Goal: Transaction & Acquisition: Purchase product/service

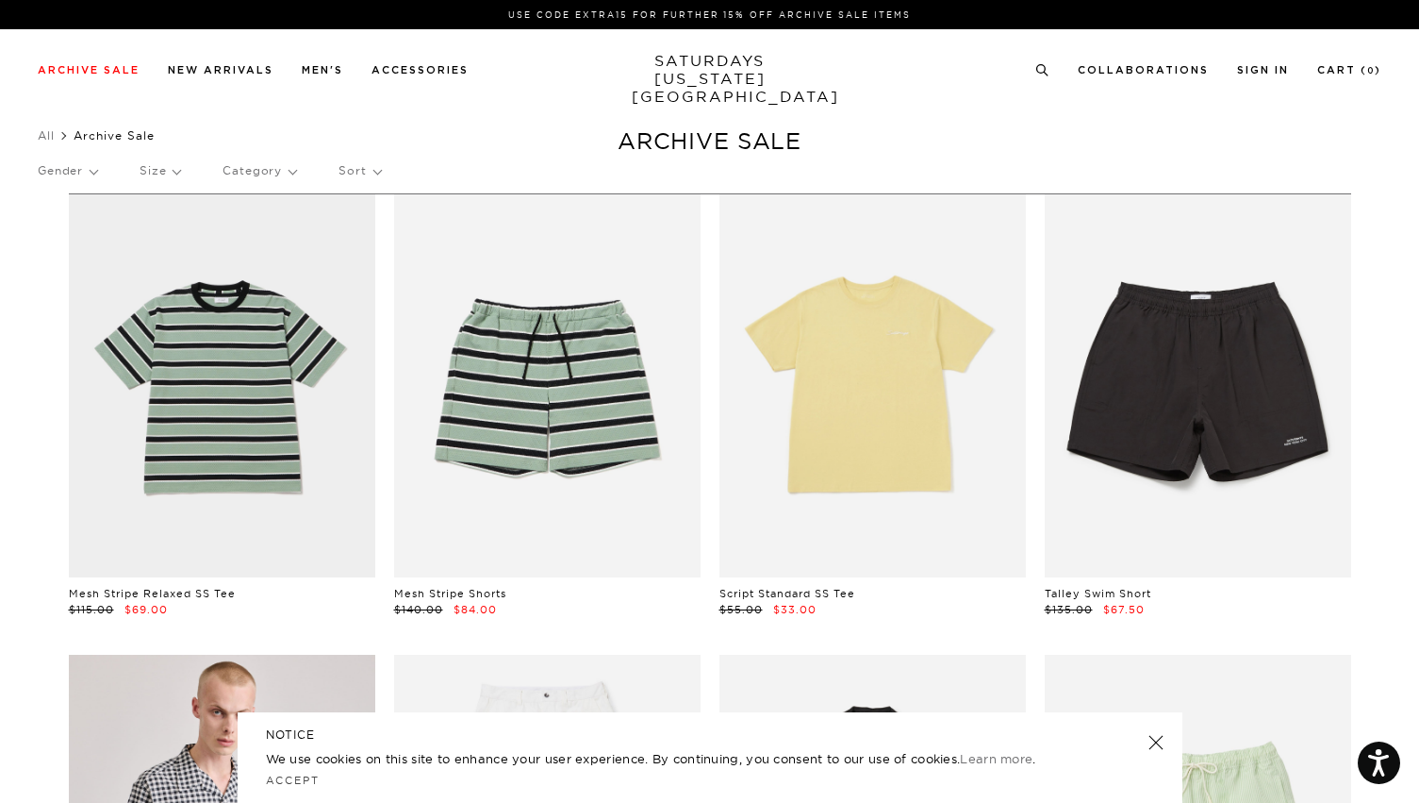
click at [156, 175] on p "Size" at bounding box center [160, 170] width 41 height 43
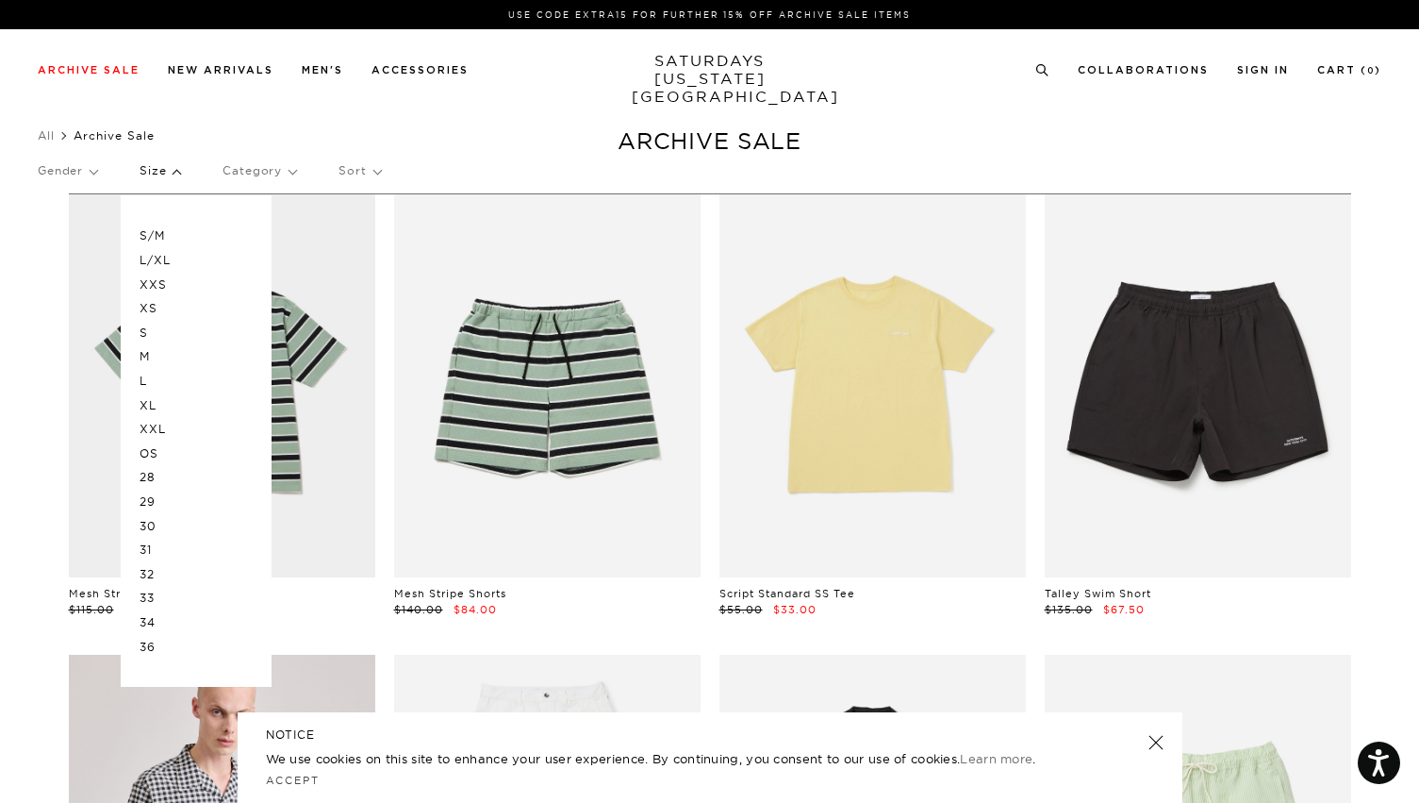
click at [156, 235] on p "S/M" at bounding box center [196, 236] width 113 height 25
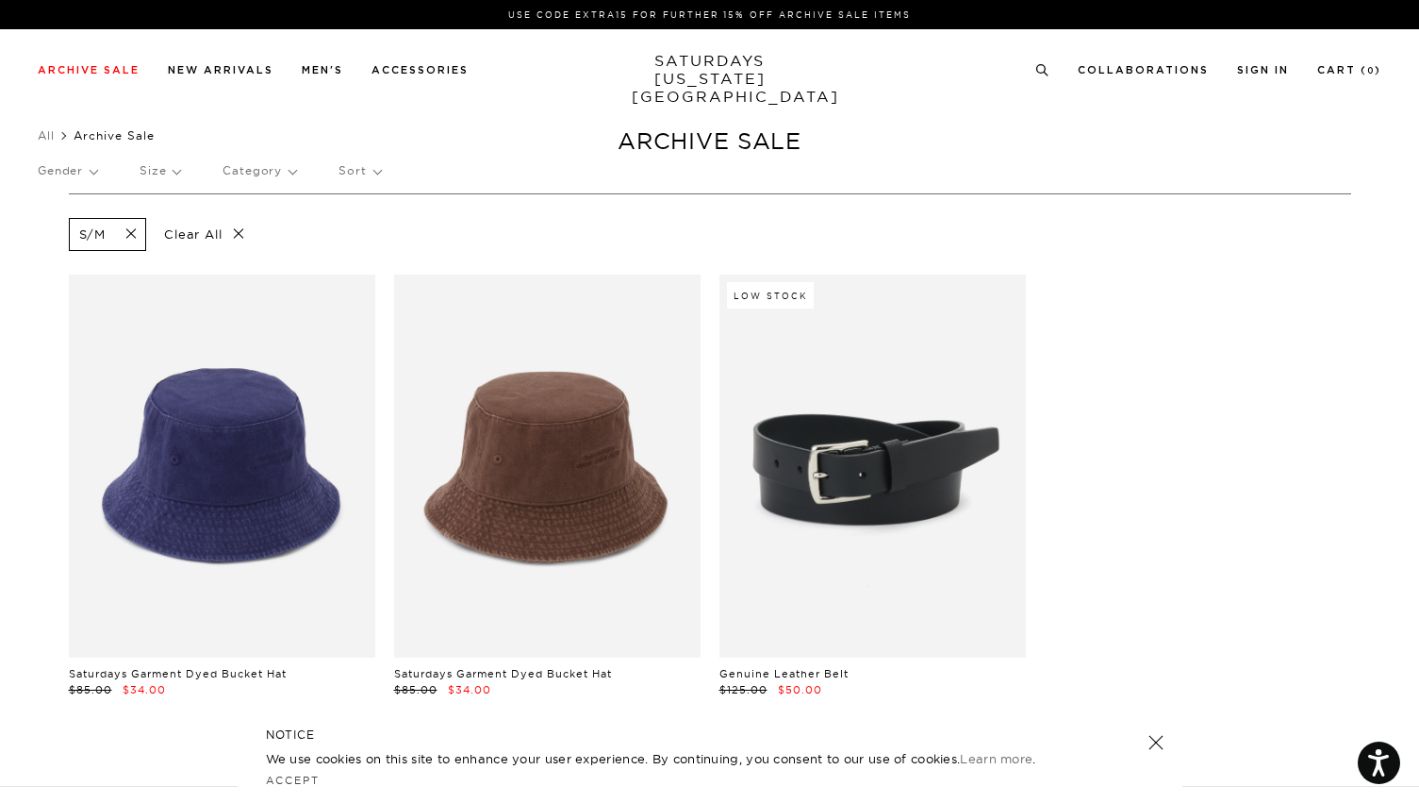
click at [141, 237] on span at bounding box center [126, 234] width 40 height 18
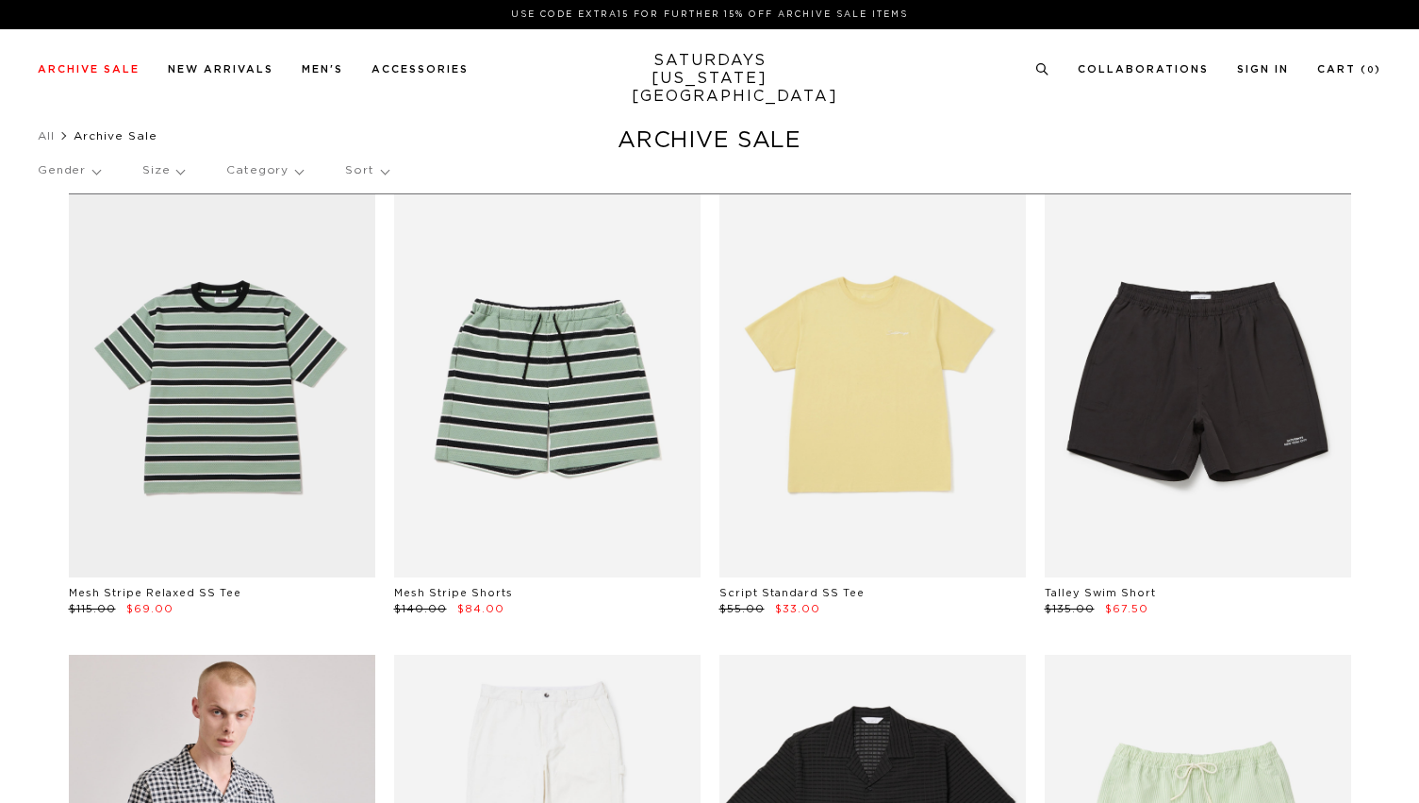
click at [169, 172] on p "Size" at bounding box center [162, 170] width 41 height 43
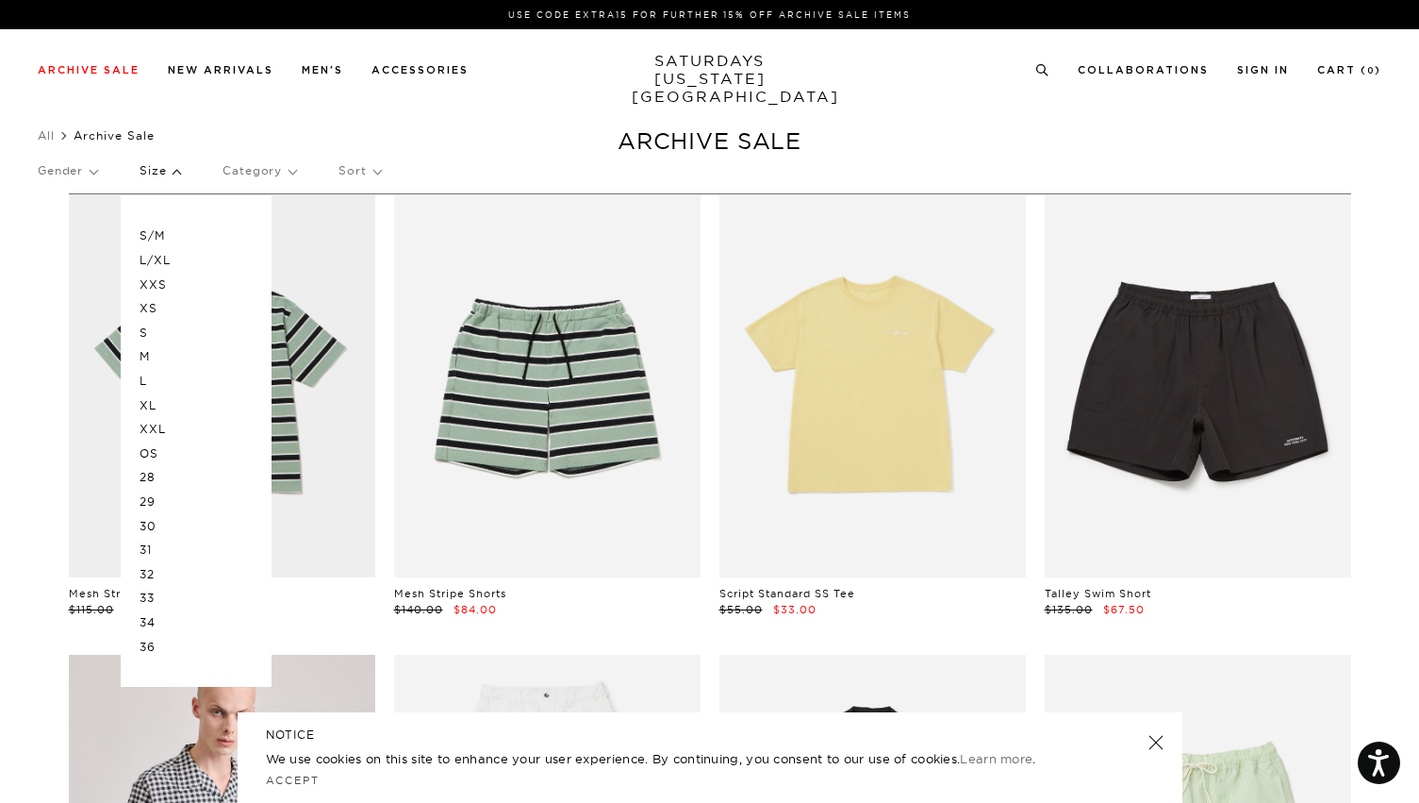
click at [160, 351] on p "M" at bounding box center [196, 356] width 113 height 25
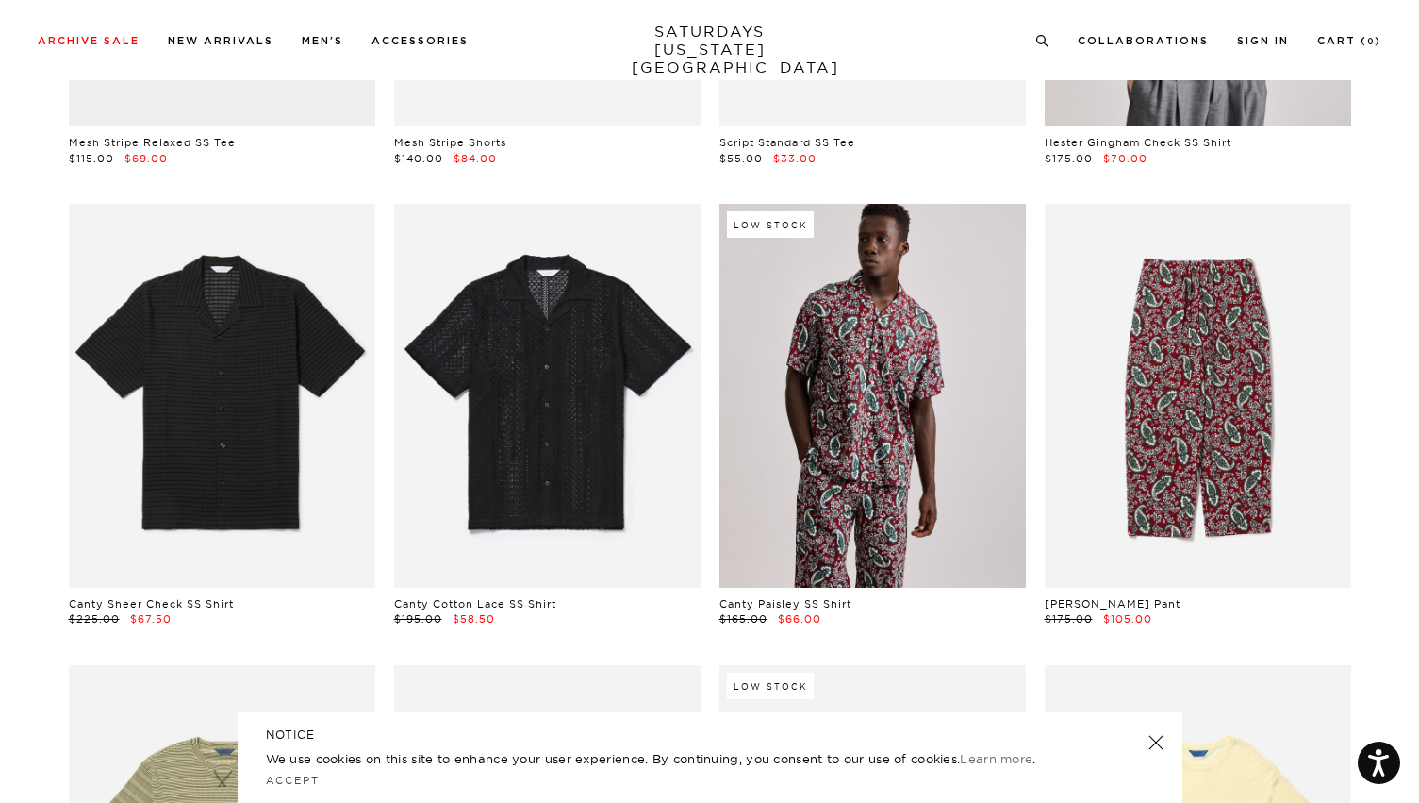
scroll to position [542, 0]
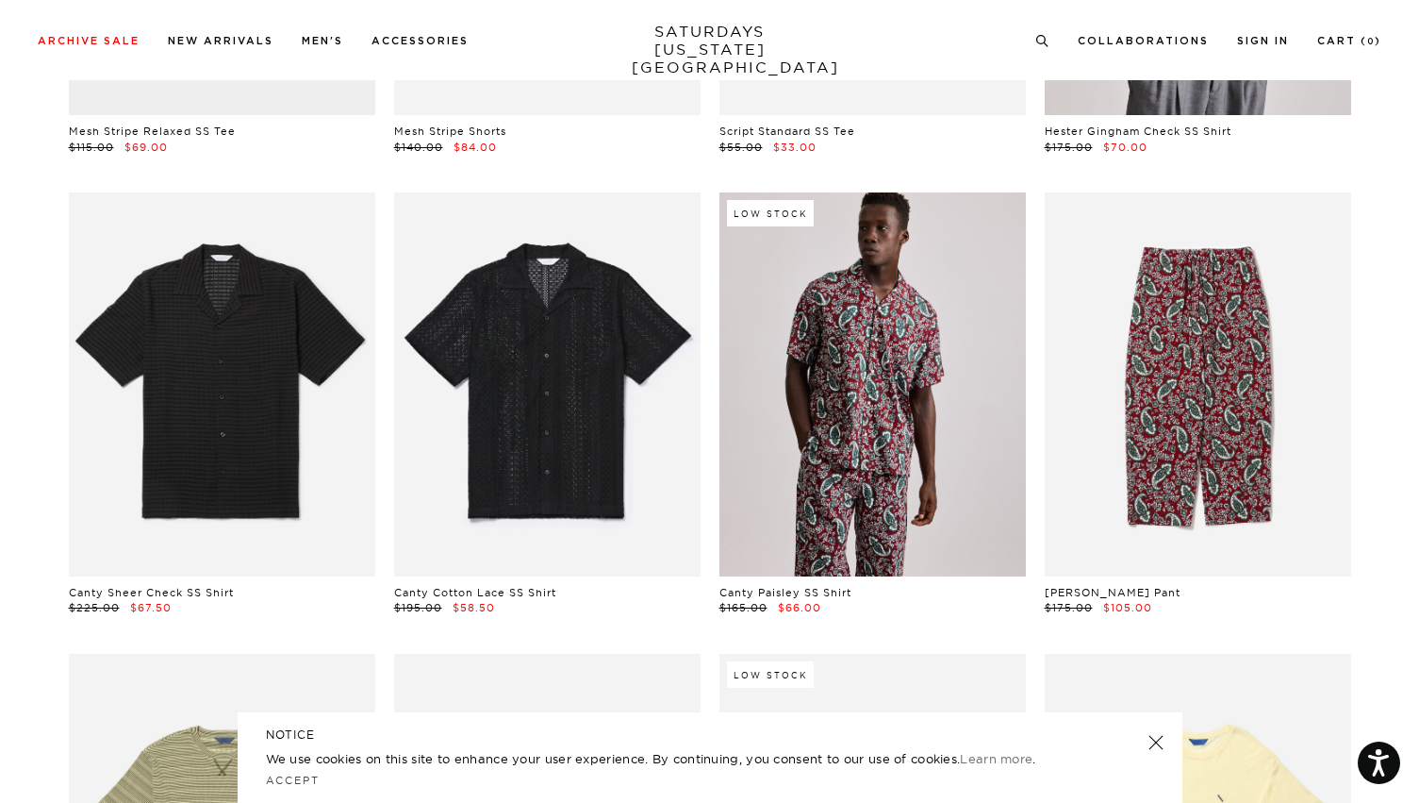
click at [1158, 747] on link at bounding box center [1155, 742] width 26 height 26
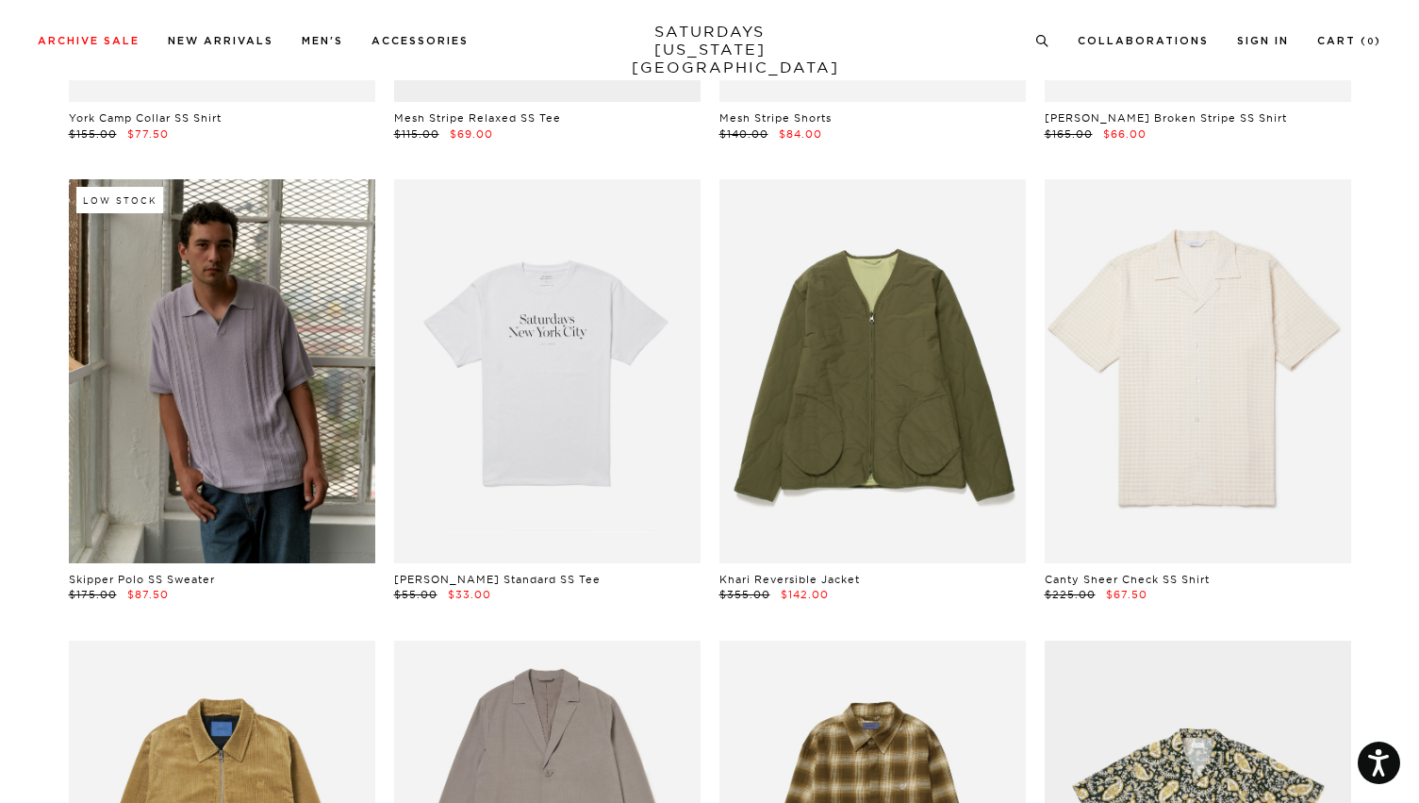
scroll to position [4244, 0]
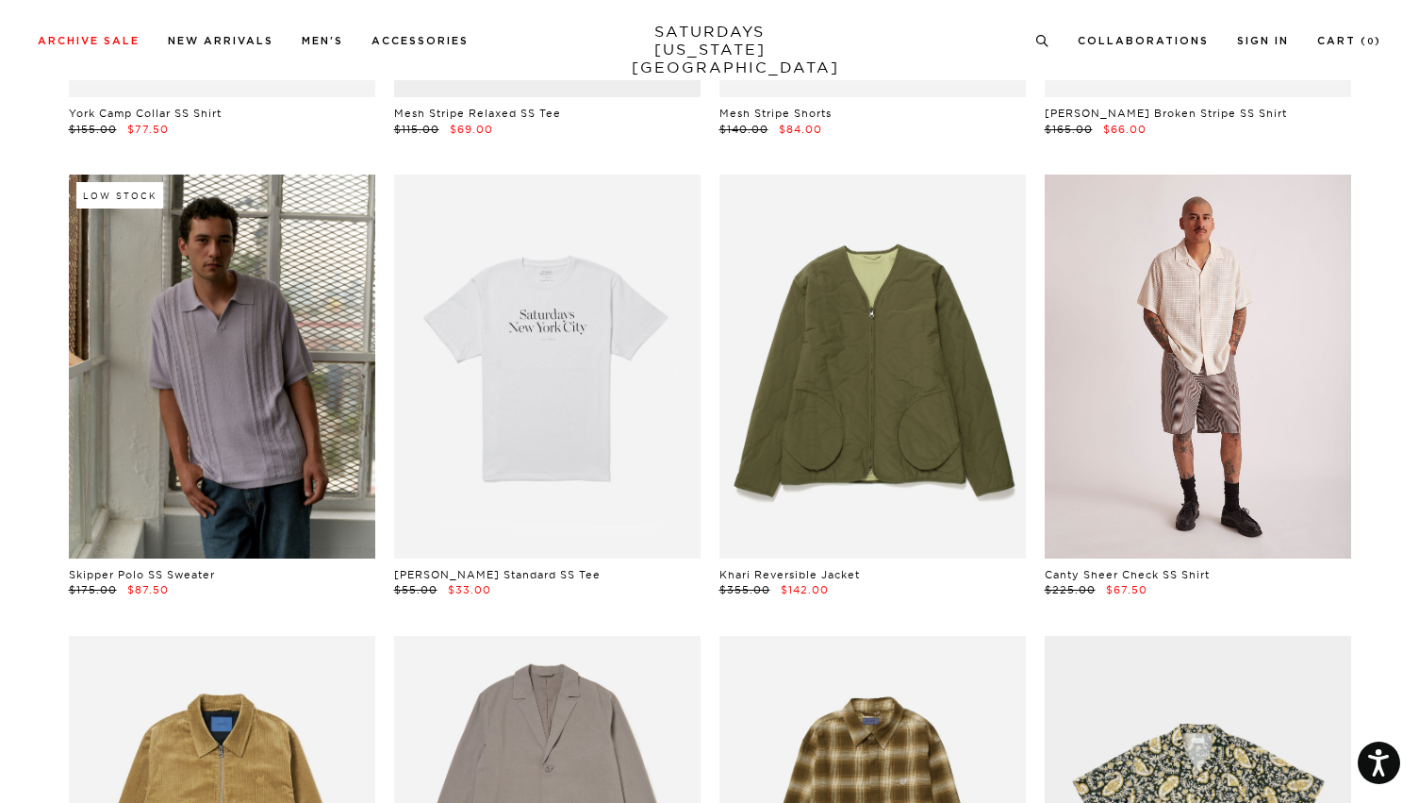
click at [1123, 438] on link at bounding box center [1198, 365] width 307 height 383
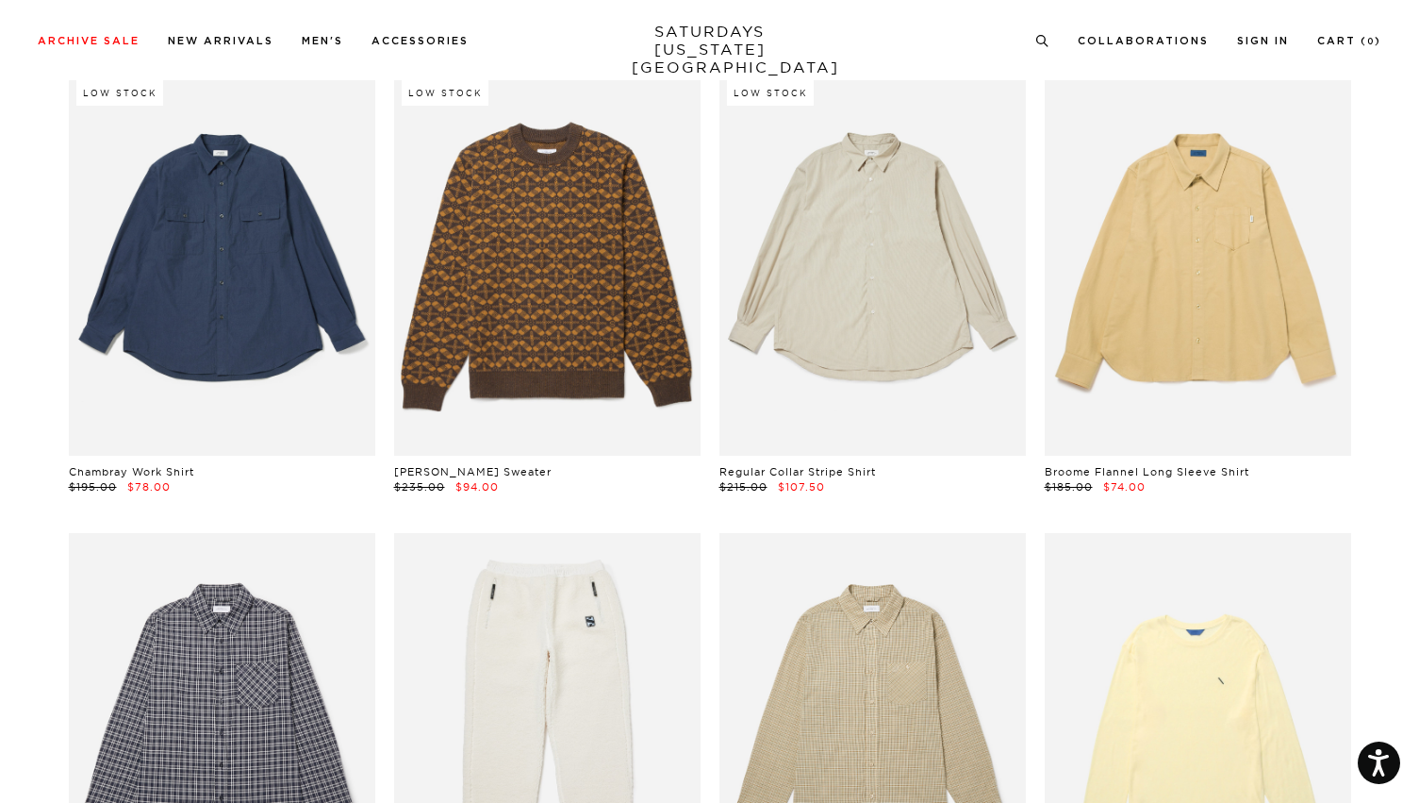
scroll to position [11751, 0]
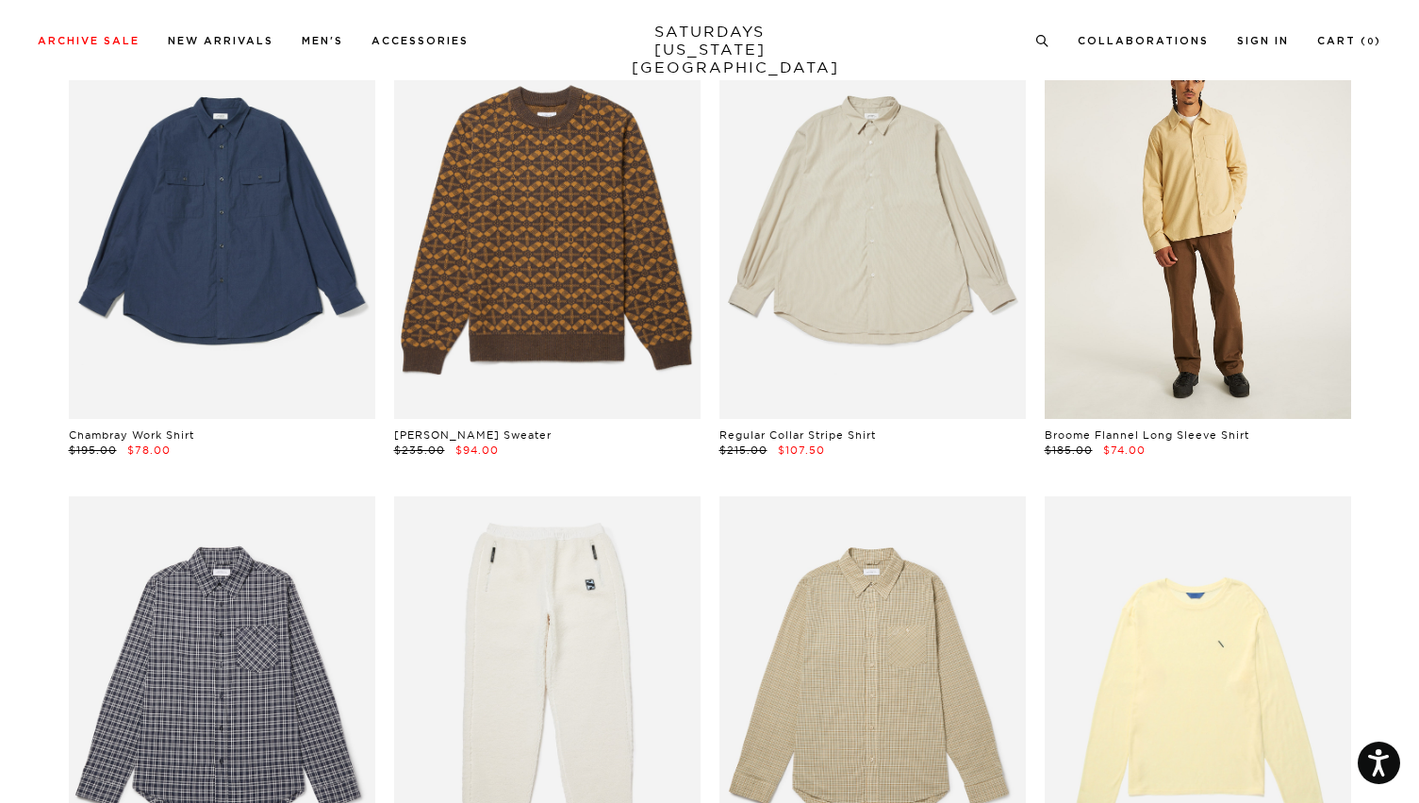
click at [1248, 357] on link at bounding box center [1198, 226] width 307 height 383
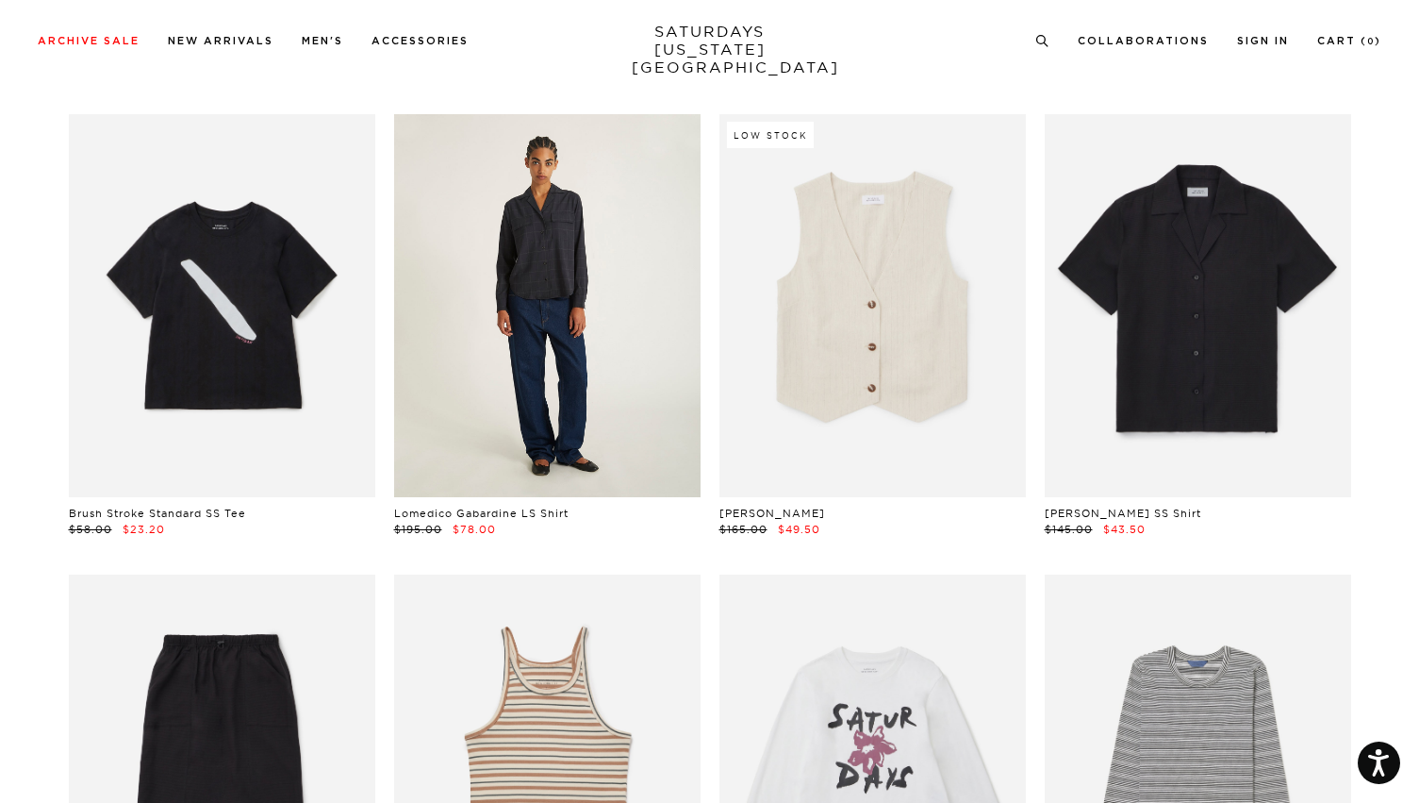
scroll to position [14334, 0]
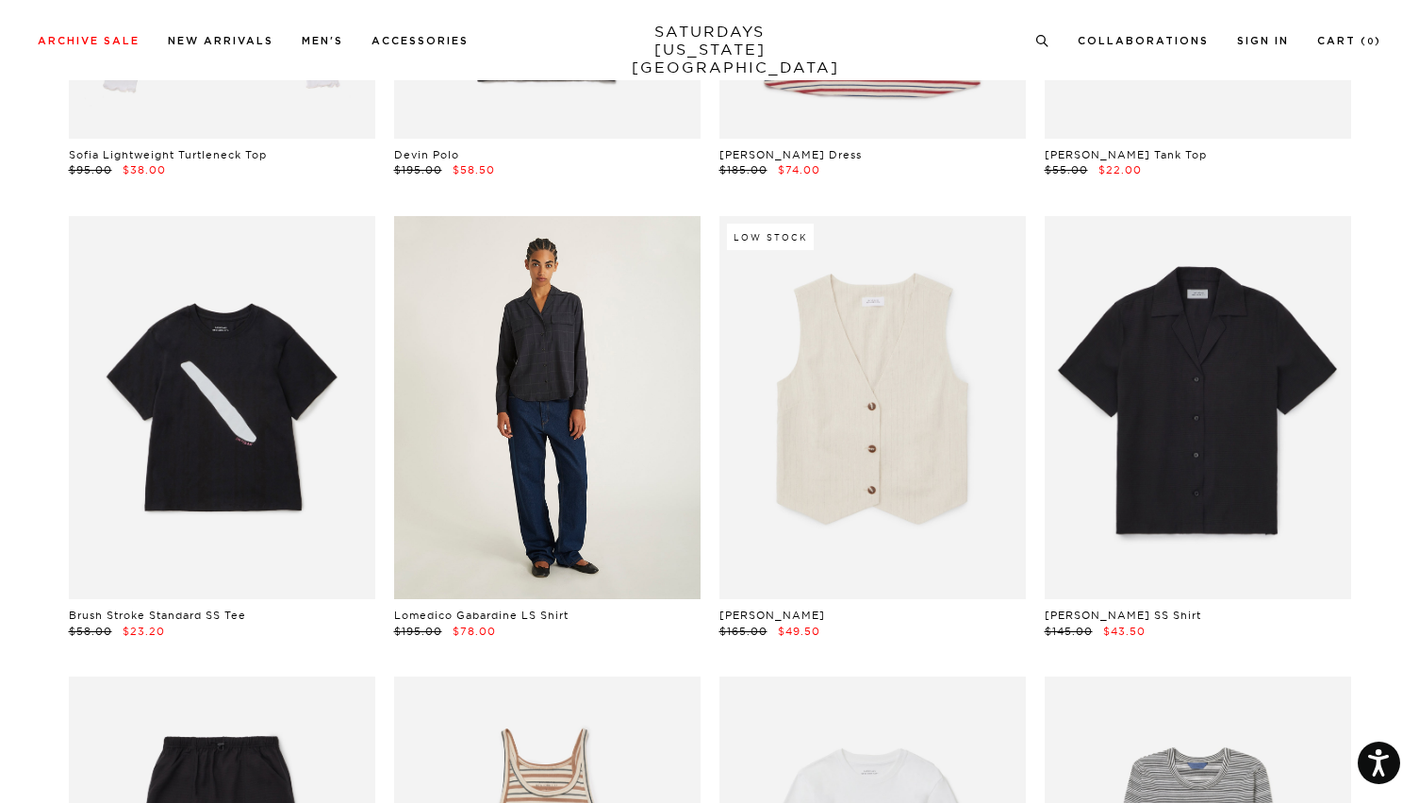
click at [493, 524] on link at bounding box center [547, 407] width 307 height 383
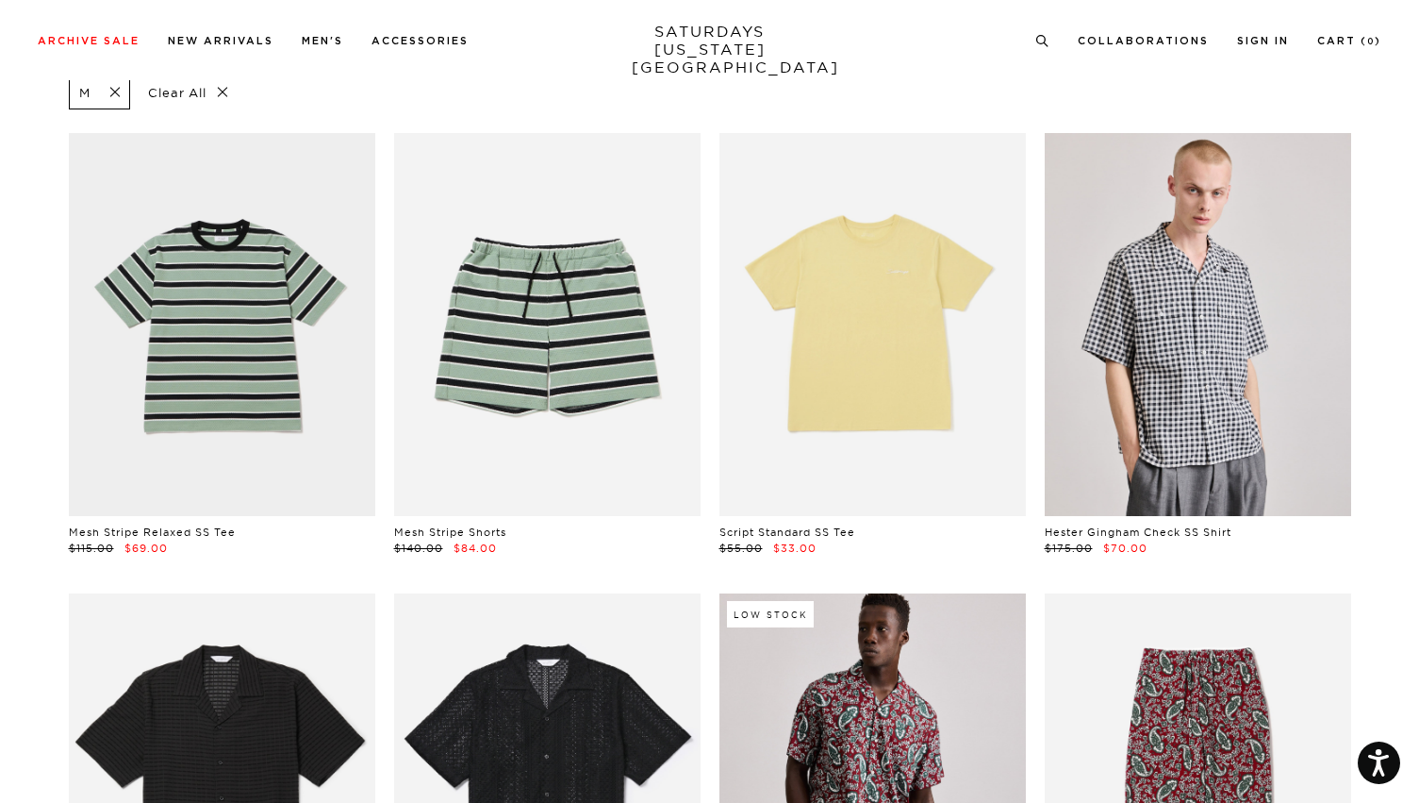
scroll to position [0, 7]
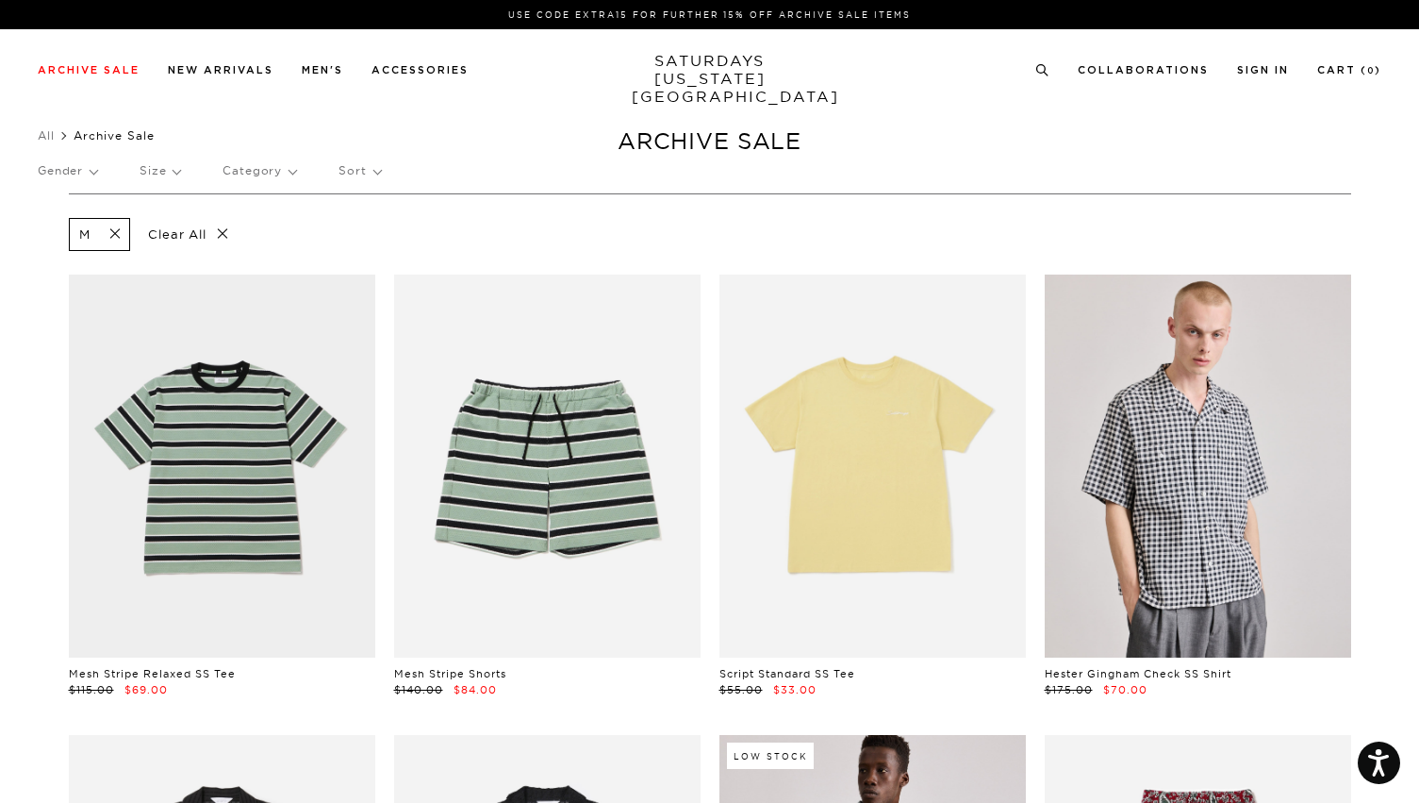
click at [91, 227] on span at bounding box center [110, 234] width 40 height 18
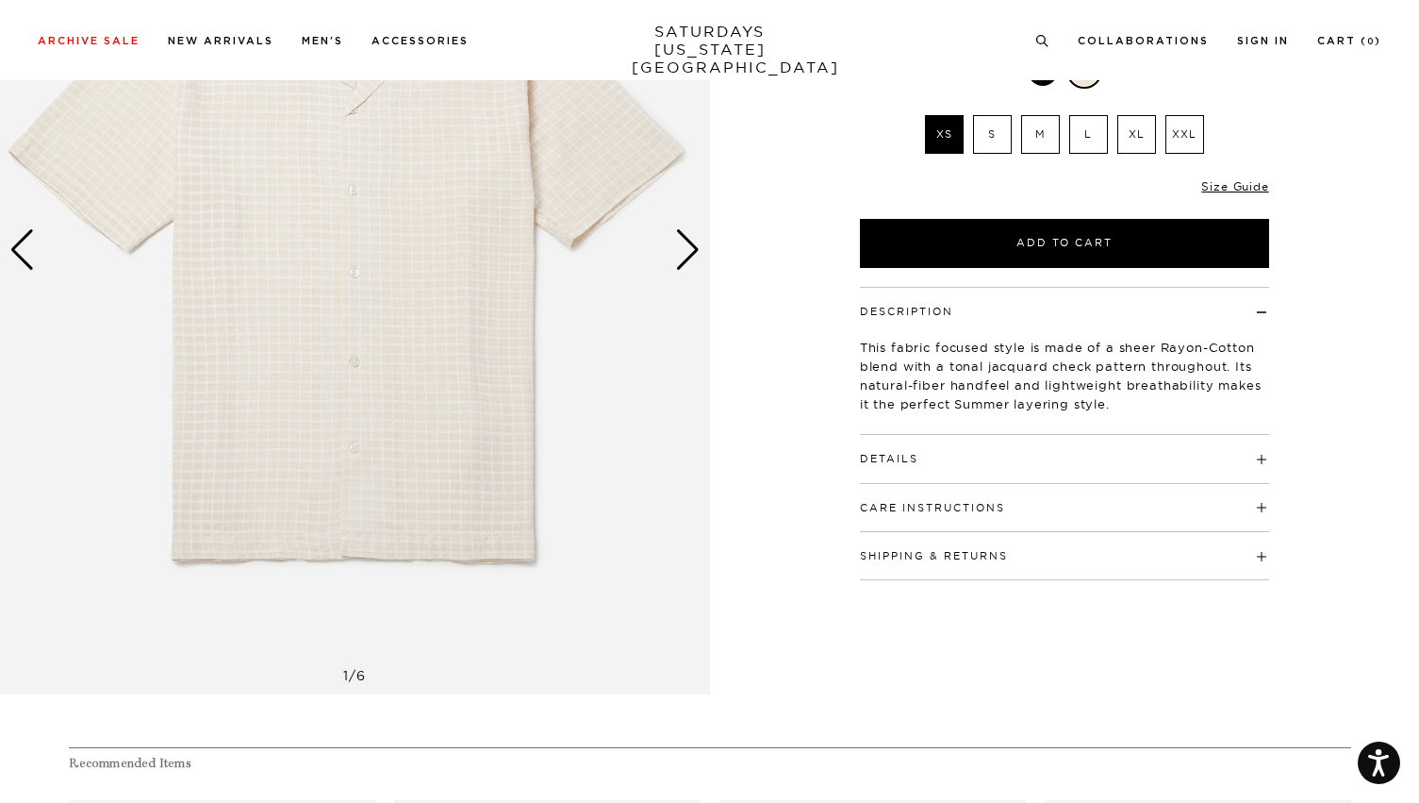
scroll to position [290, 6]
click at [935, 442] on h4 "Details" at bounding box center [1064, 449] width 409 height 31
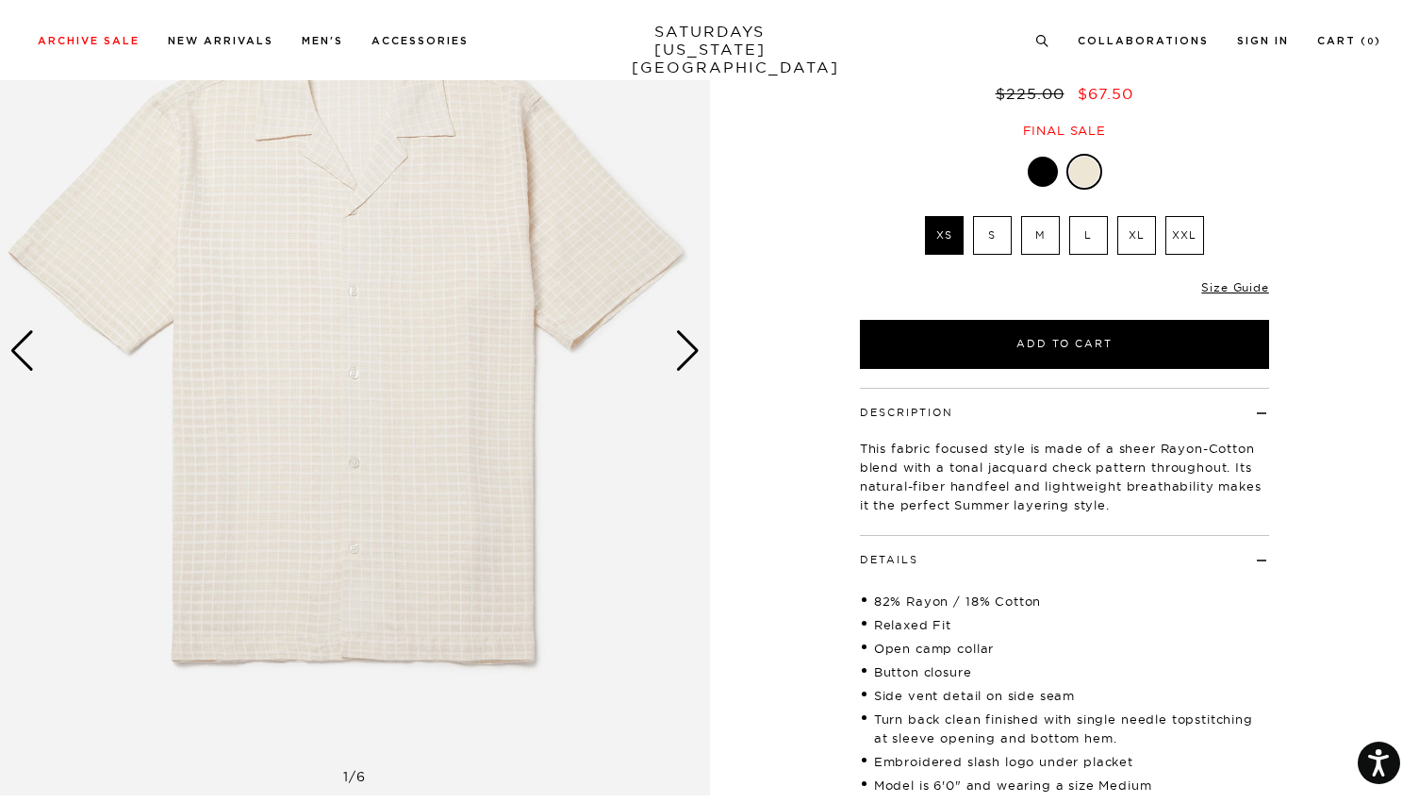
scroll to position [186, 5]
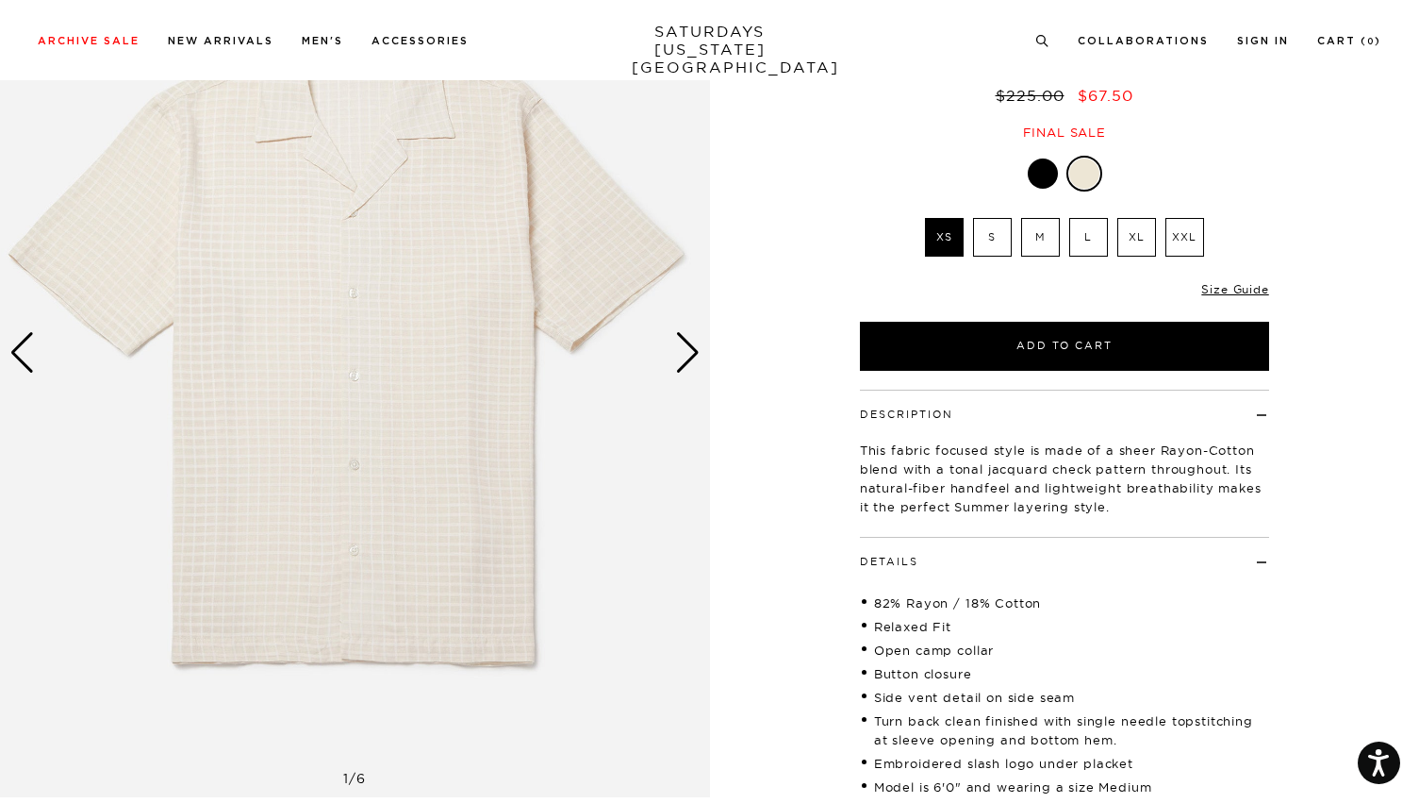
click at [679, 343] on div "Next slide" at bounding box center [687, 352] width 25 height 41
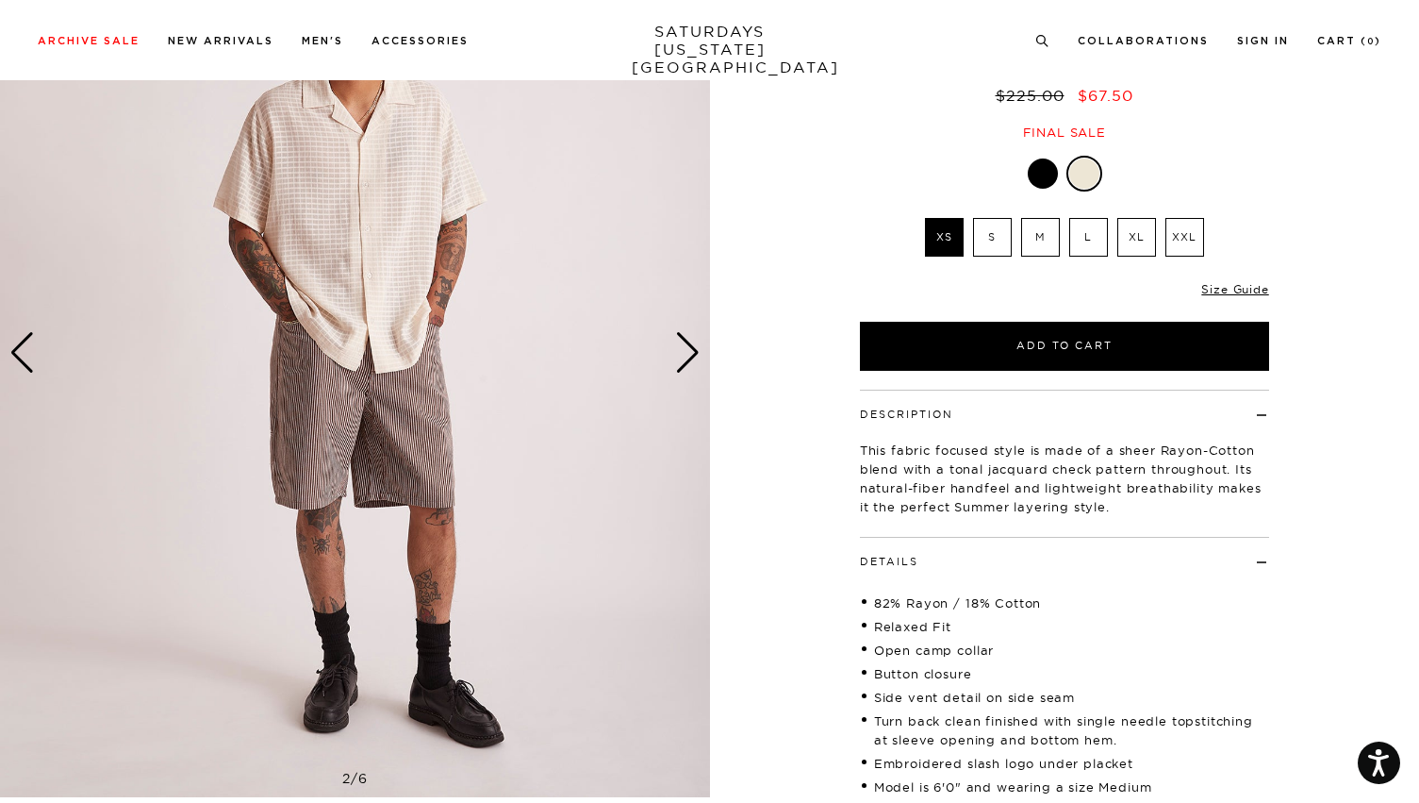
click at [679, 343] on div "Next slide" at bounding box center [687, 352] width 25 height 41
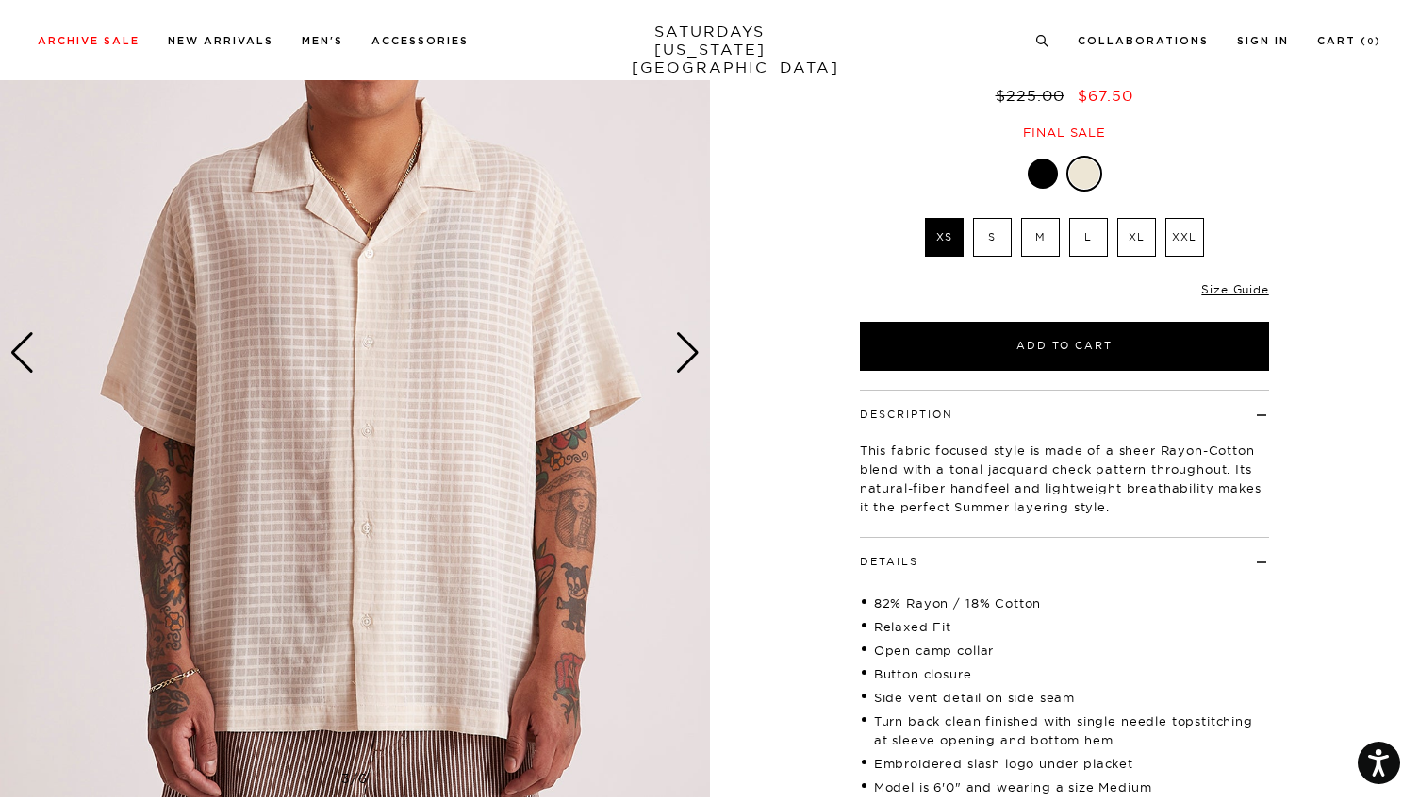
click at [678, 346] on div "Next slide" at bounding box center [687, 352] width 25 height 41
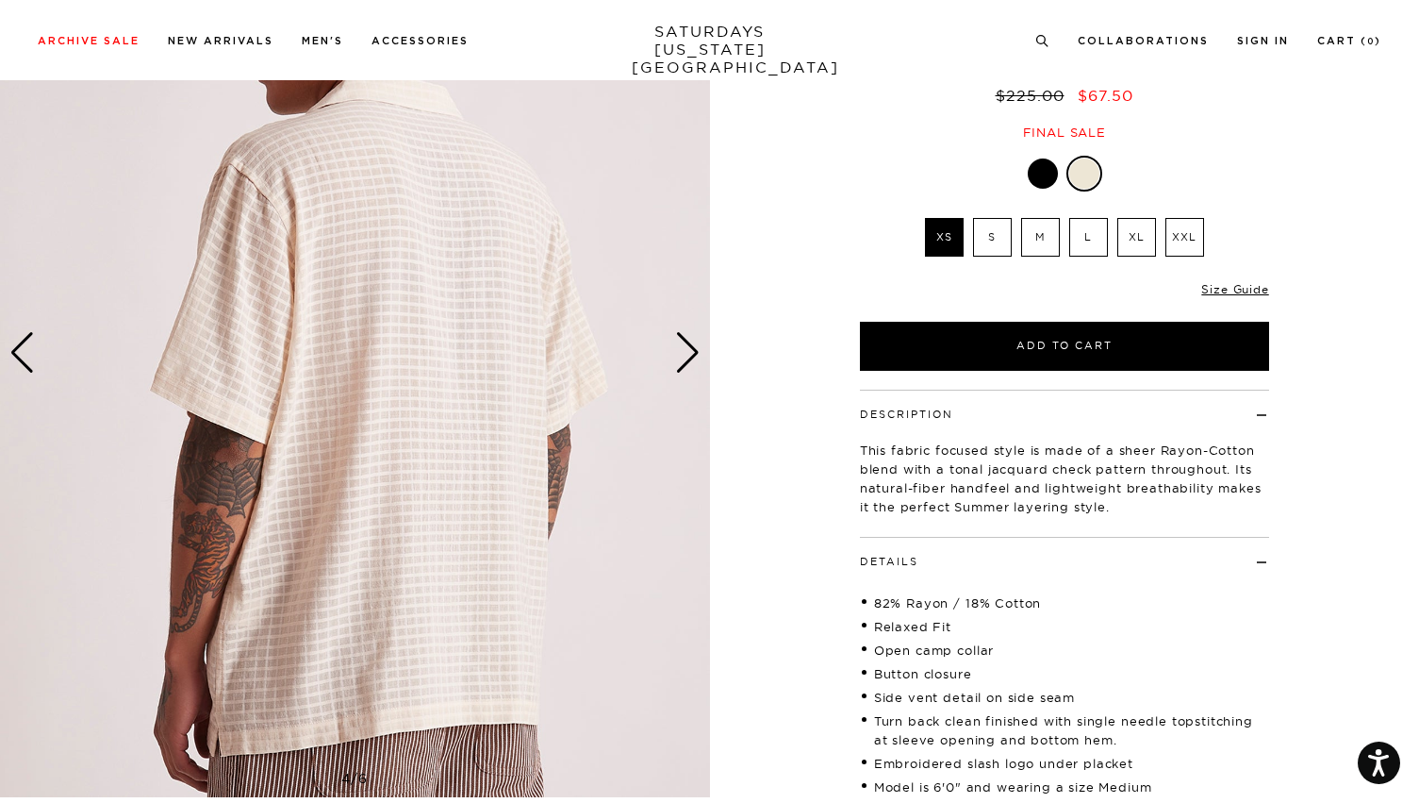
click at [678, 346] on div "Next slide" at bounding box center [687, 352] width 25 height 41
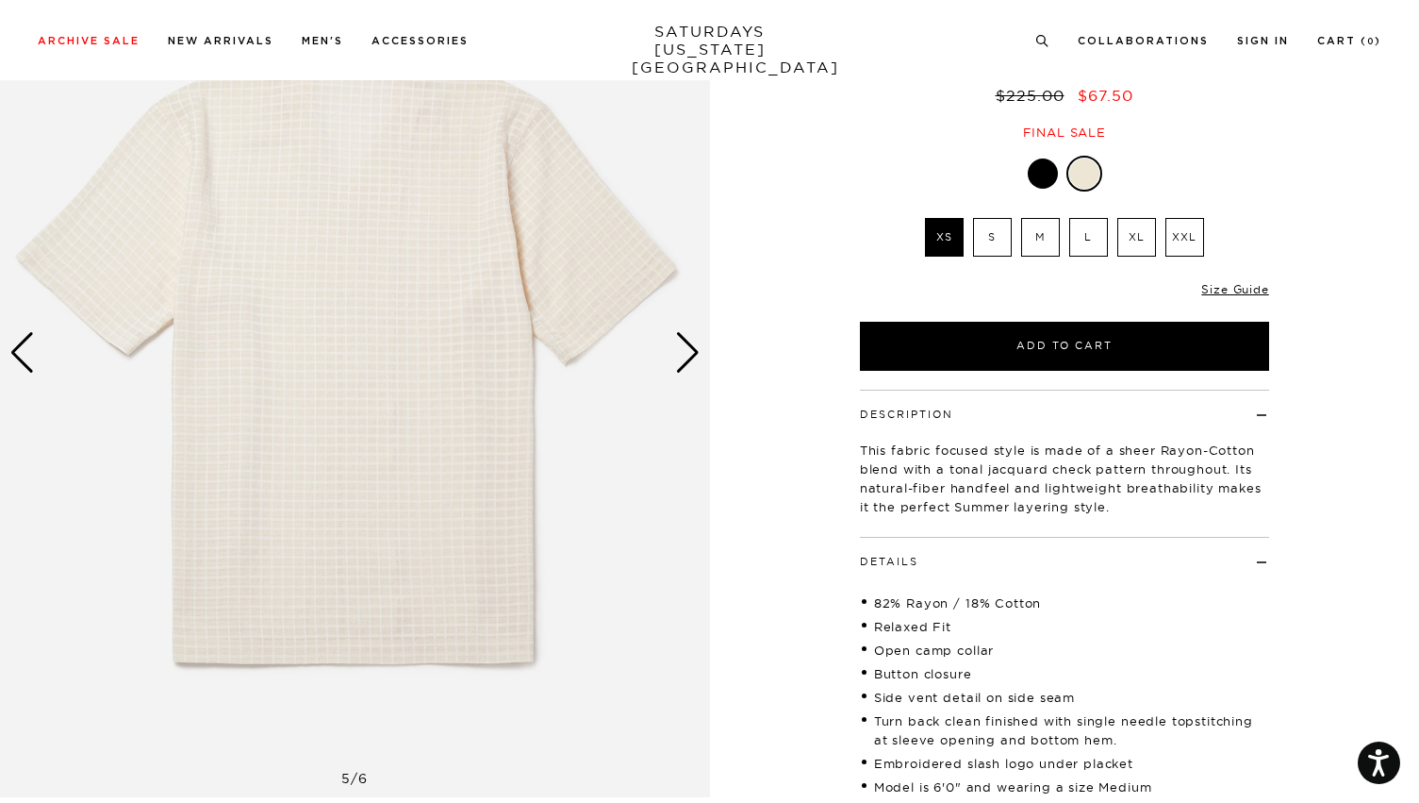
click at [678, 346] on div "Next slide" at bounding box center [687, 352] width 25 height 41
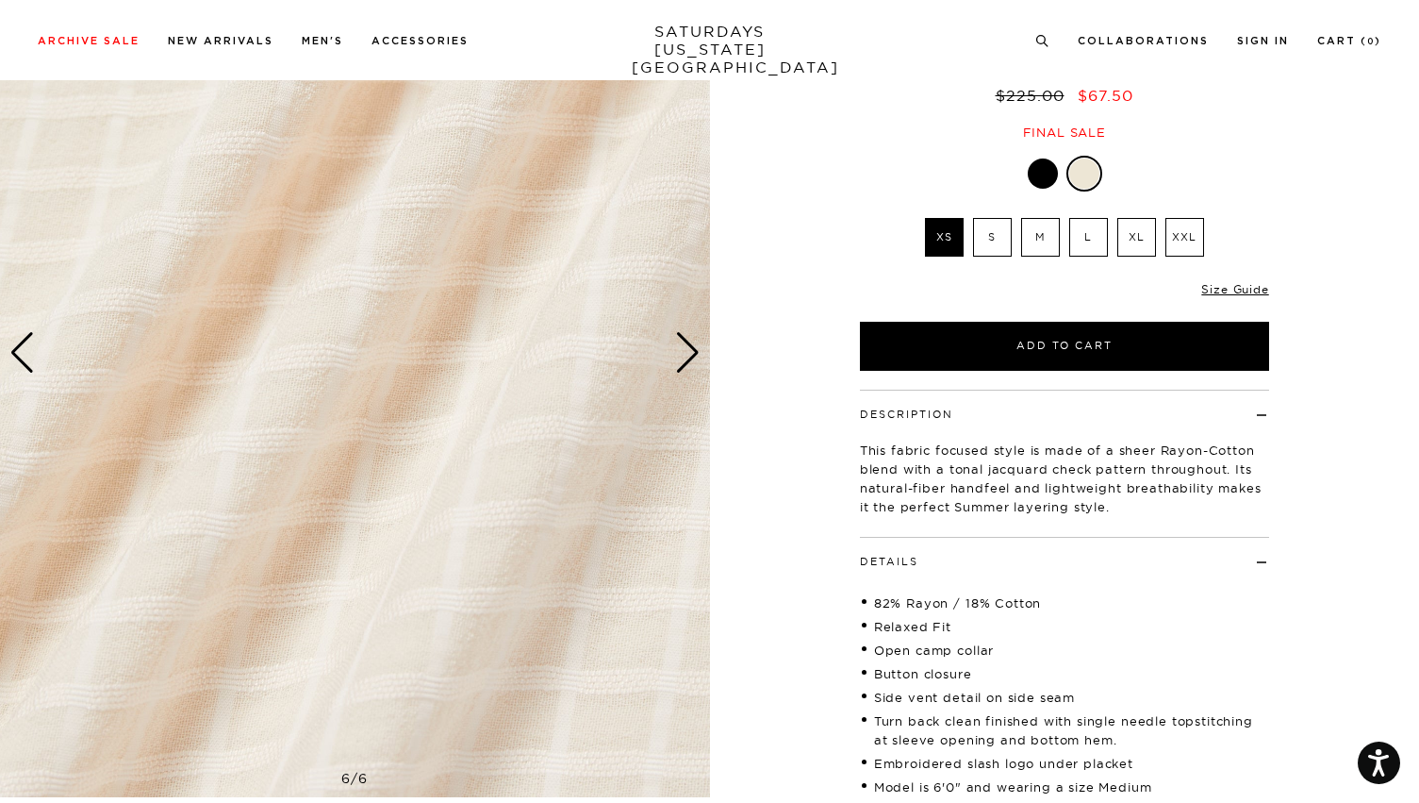
click at [678, 346] on div "Next slide" at bounding box center [687, 352] width 25 height 41
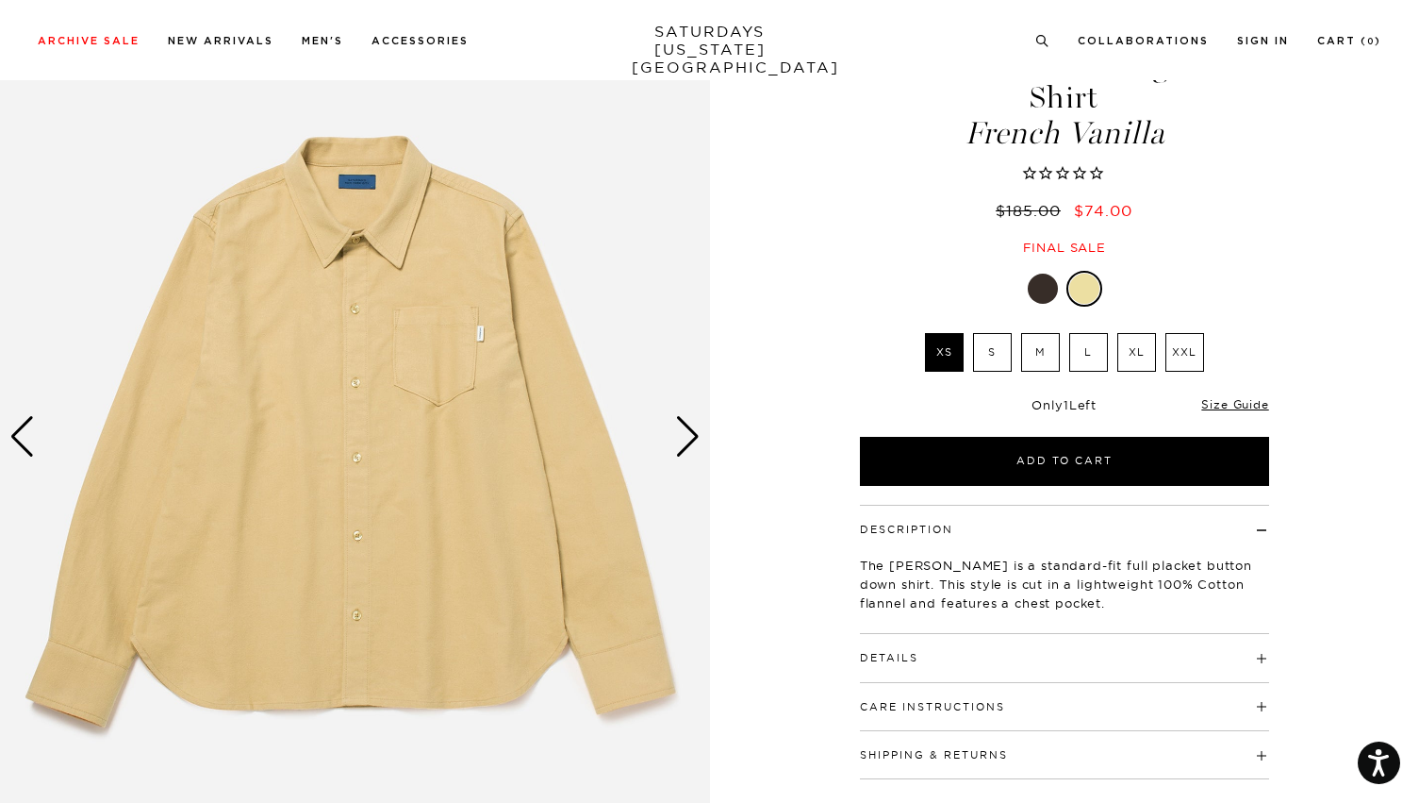
scroll to position [153, 0]
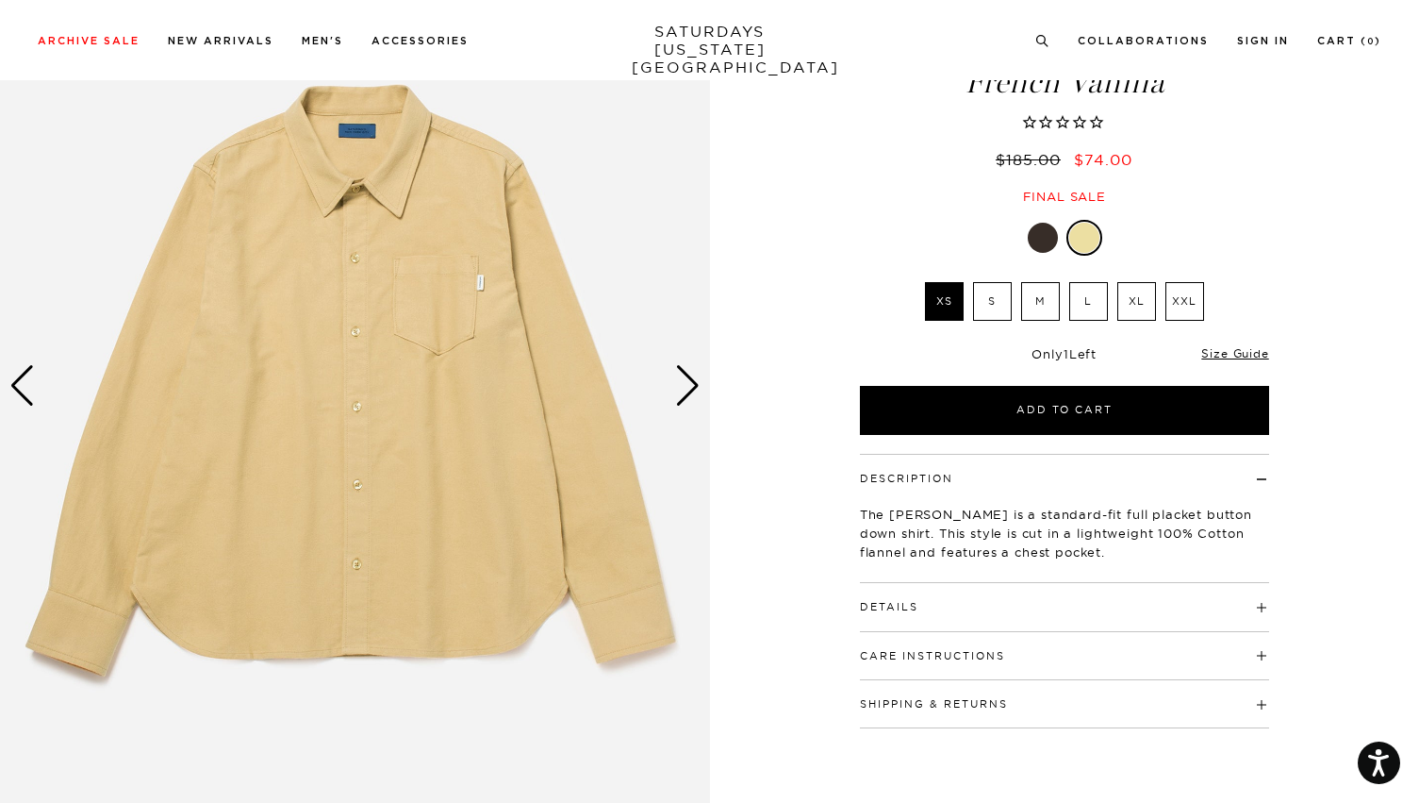
click at [953, 589] on h4 "Details" at bounding box center [1064, 598] width 409 height 31
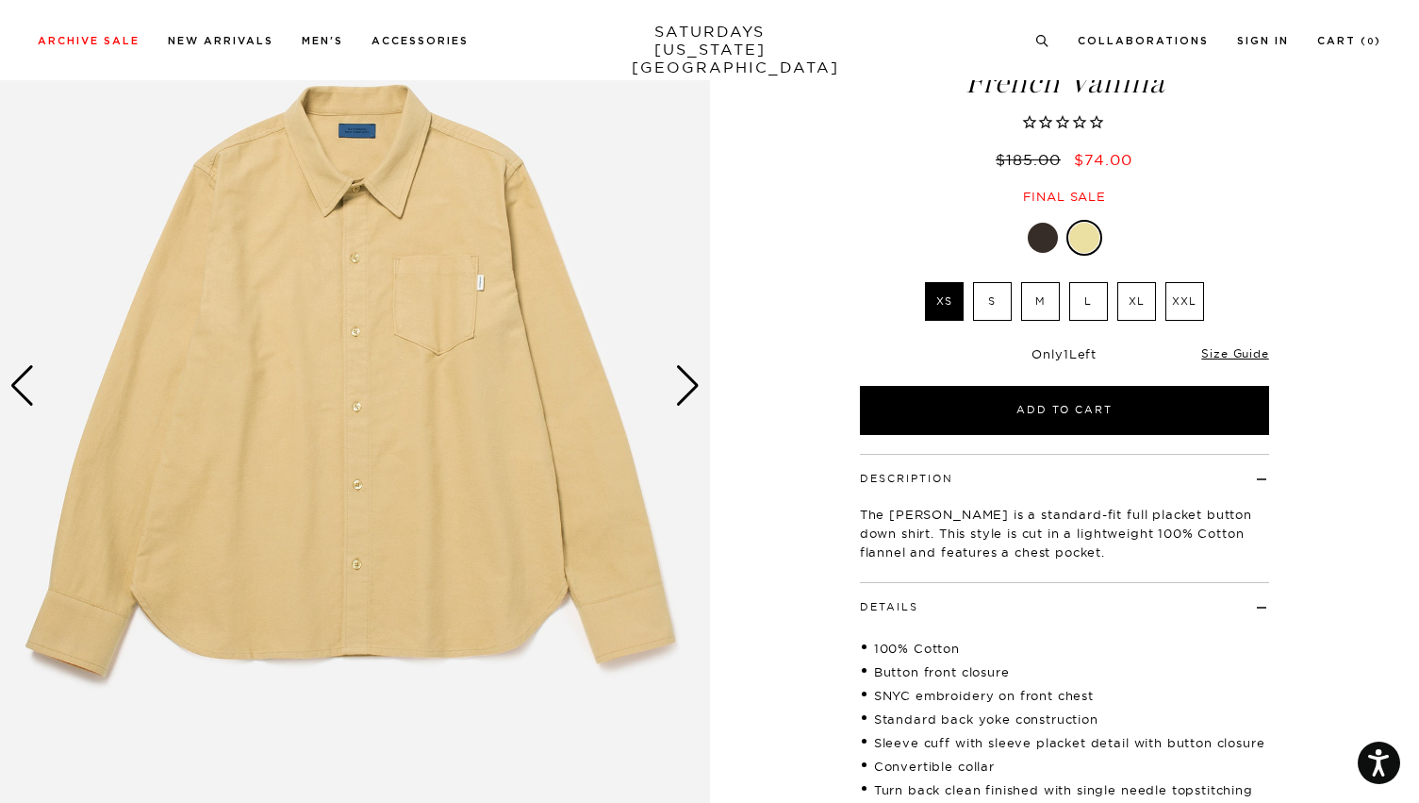
click at [669, 390] on img at bounding box center [355, 385] width 710 height 887
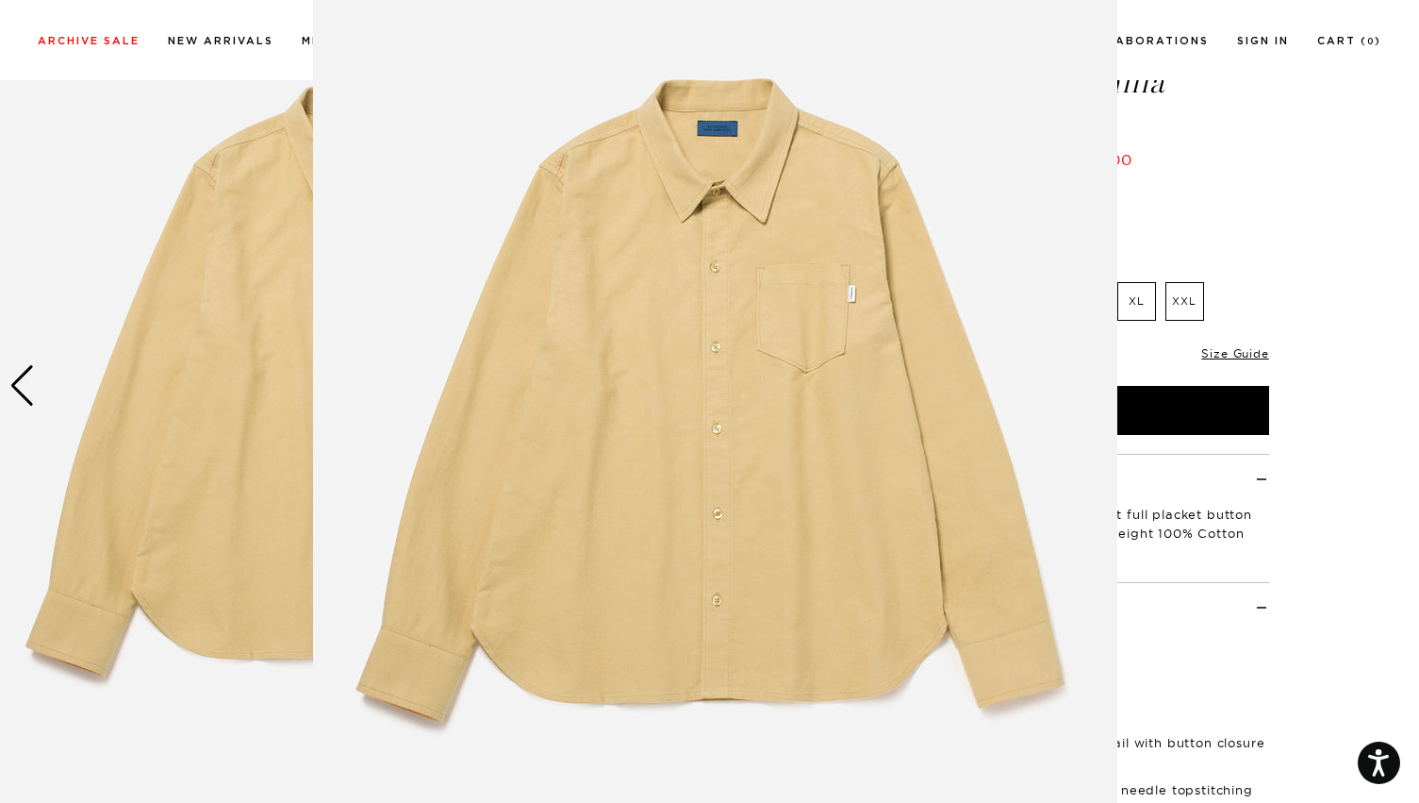
click at [669, 390] on img at bounding box center [715, 407] width 804 height 966
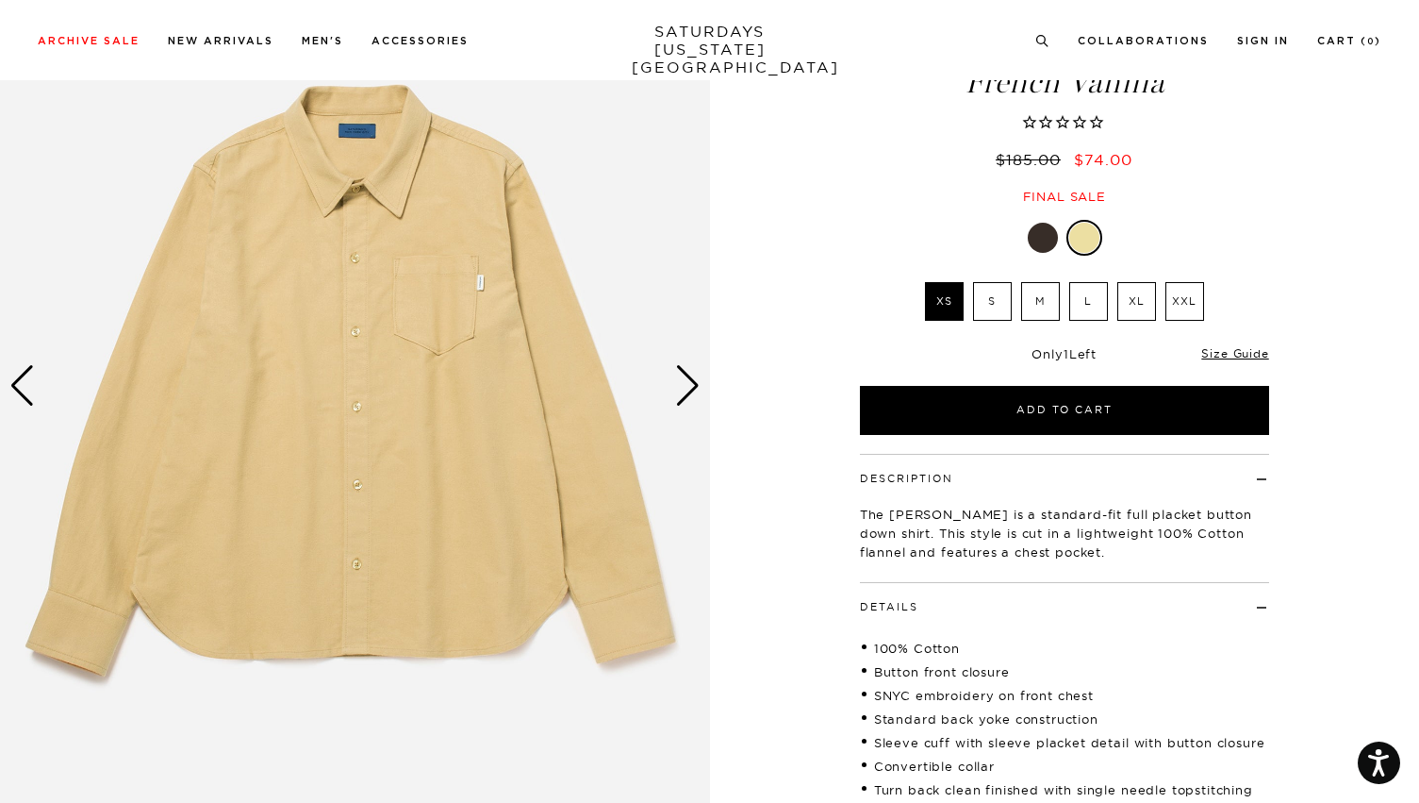
click at [689, 386] on div "Next slide" at bounding box center [687, 385] width 25 height 41
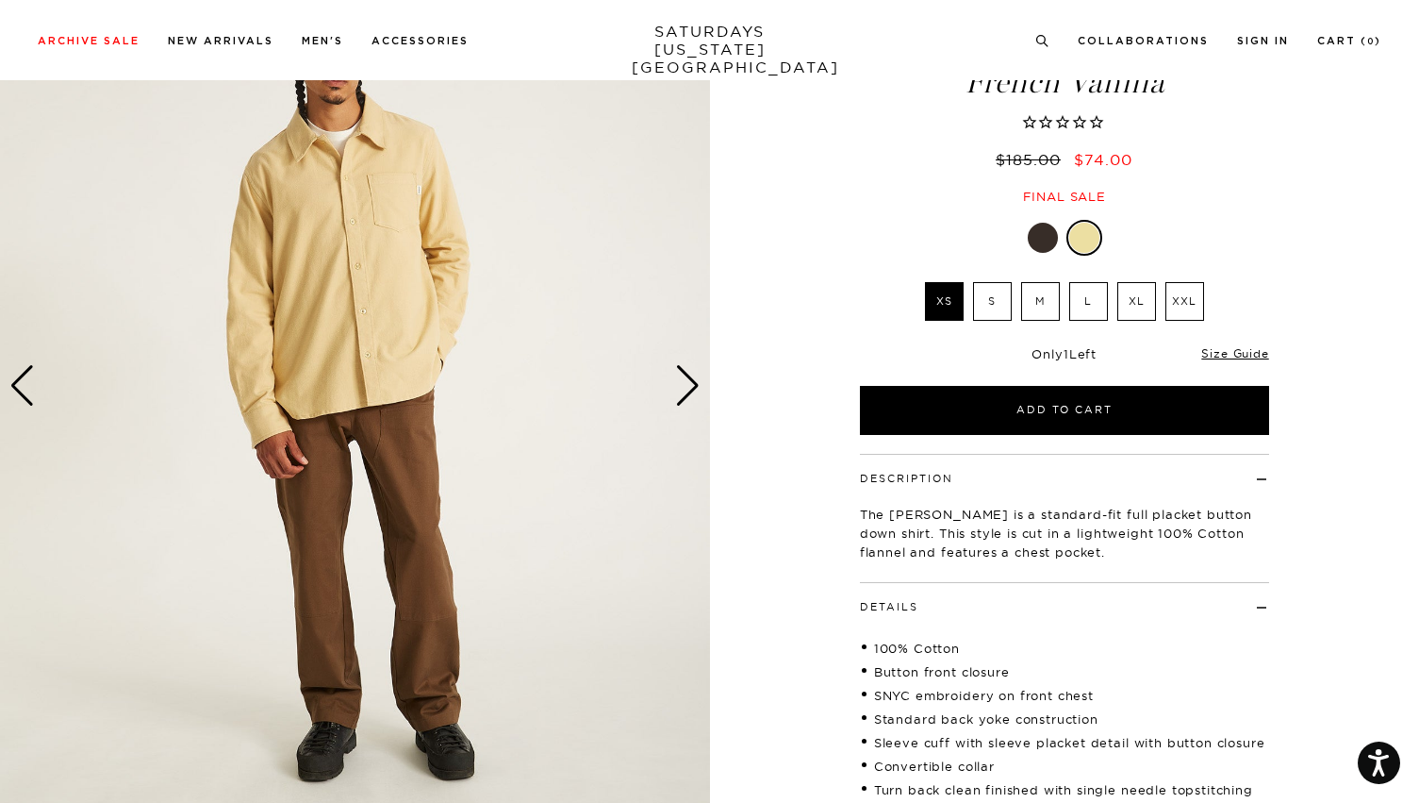
click at [689, 386] on div "Next slide" at bounding box center [687, 385] width 25 height 41
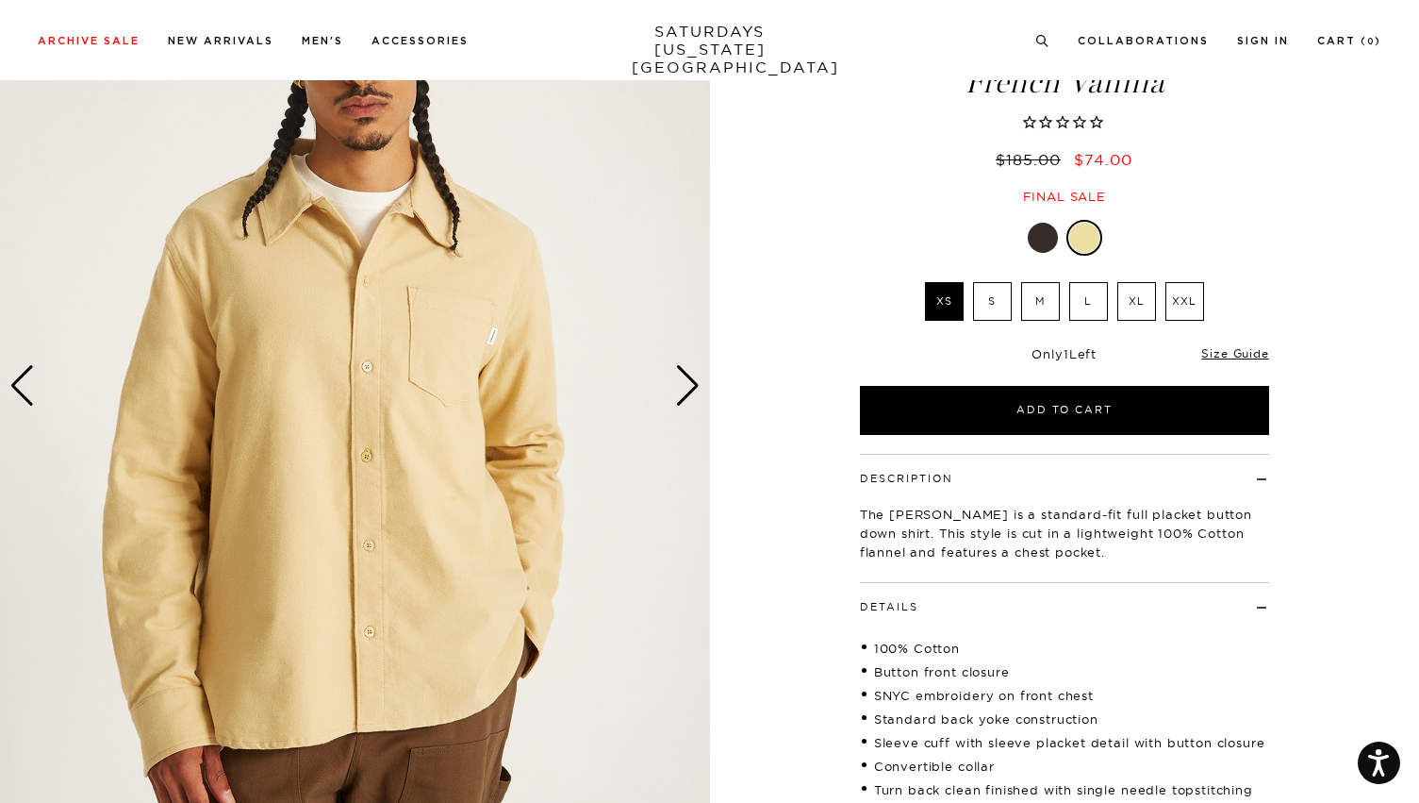
click at [689, 386] on div "Next slide" at bounding box center [687, 385] width 25 height 41
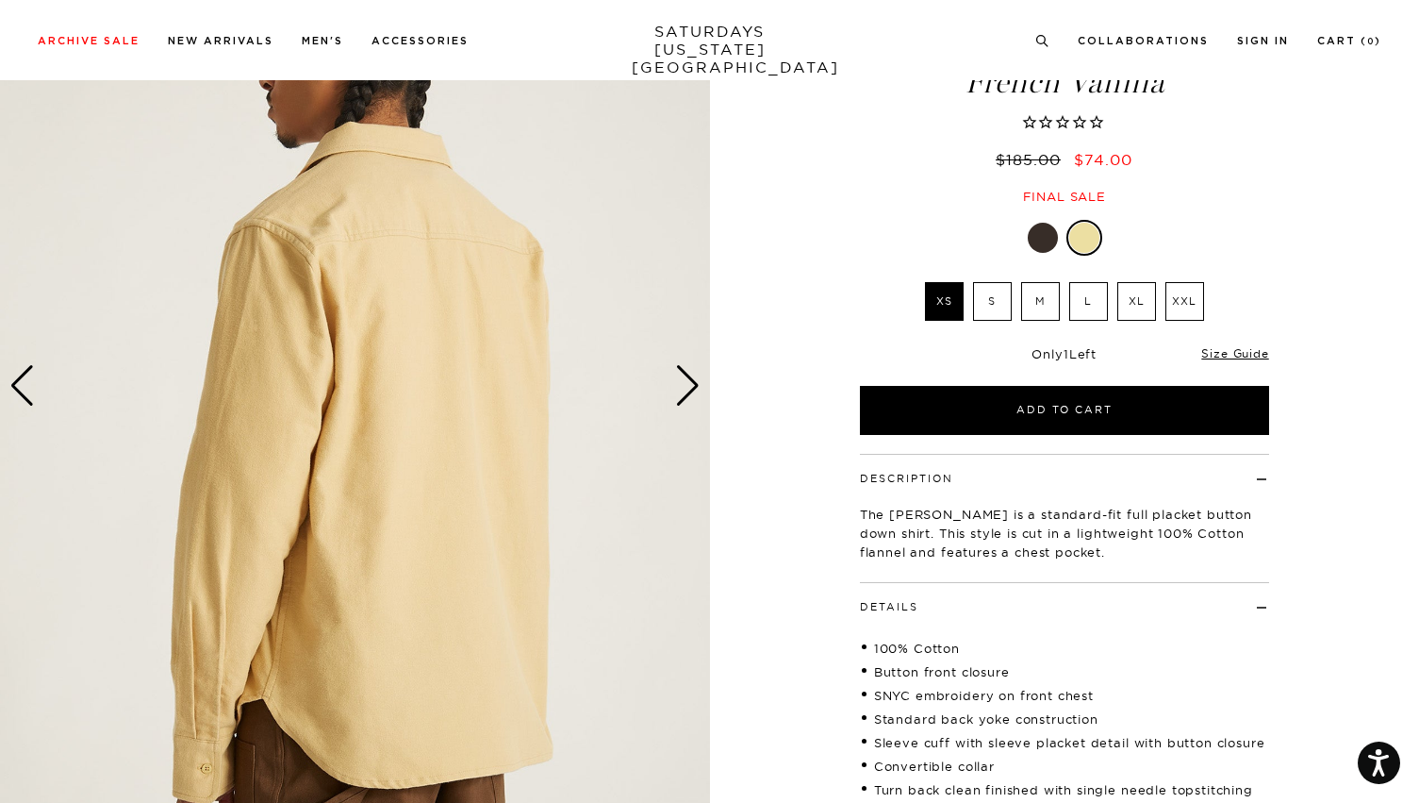
click at [689, 386] on div "Next slide" at bounding box center [687, 385] width 25 height 41
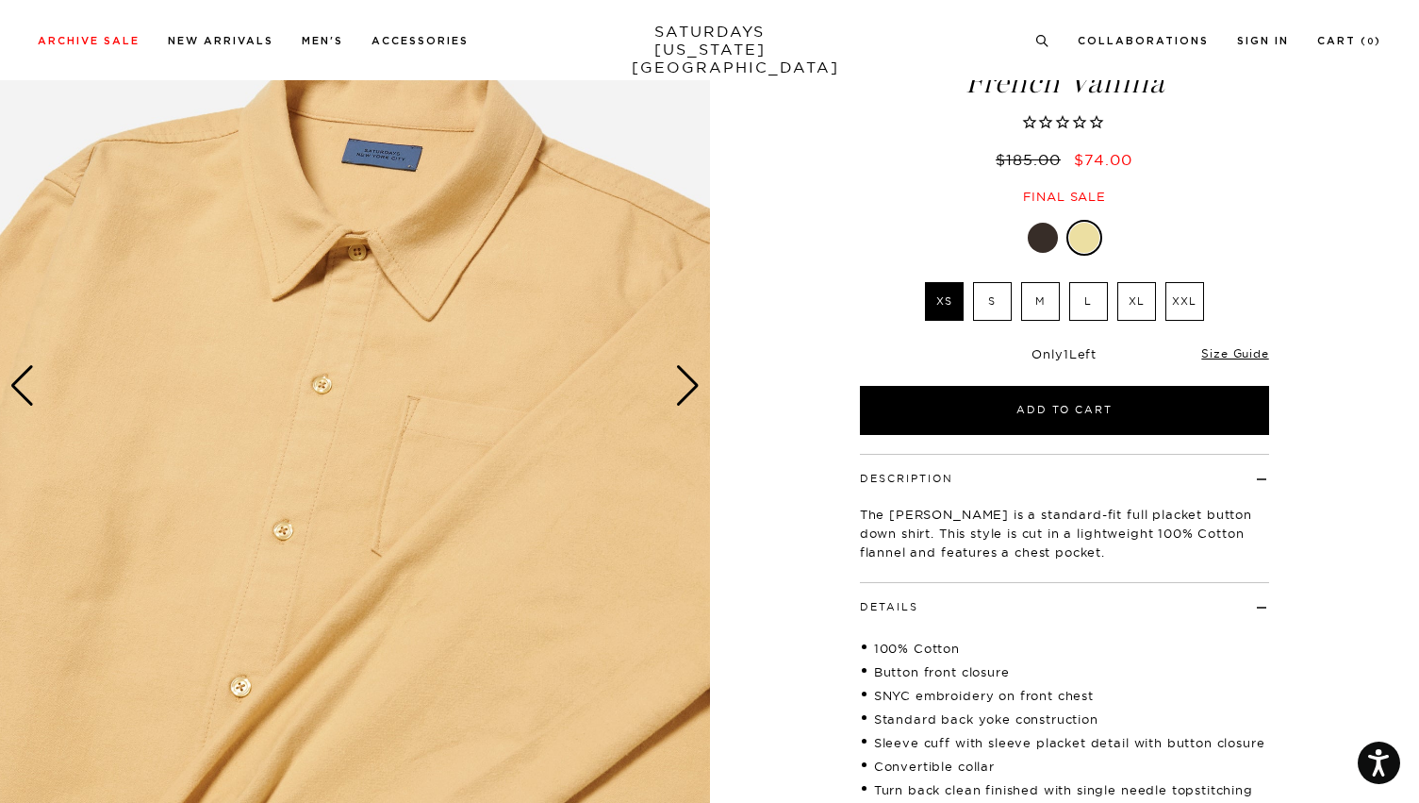
click at [692, 378] on div "Next slide" at bounding box center [687, 385] width 25 height 41
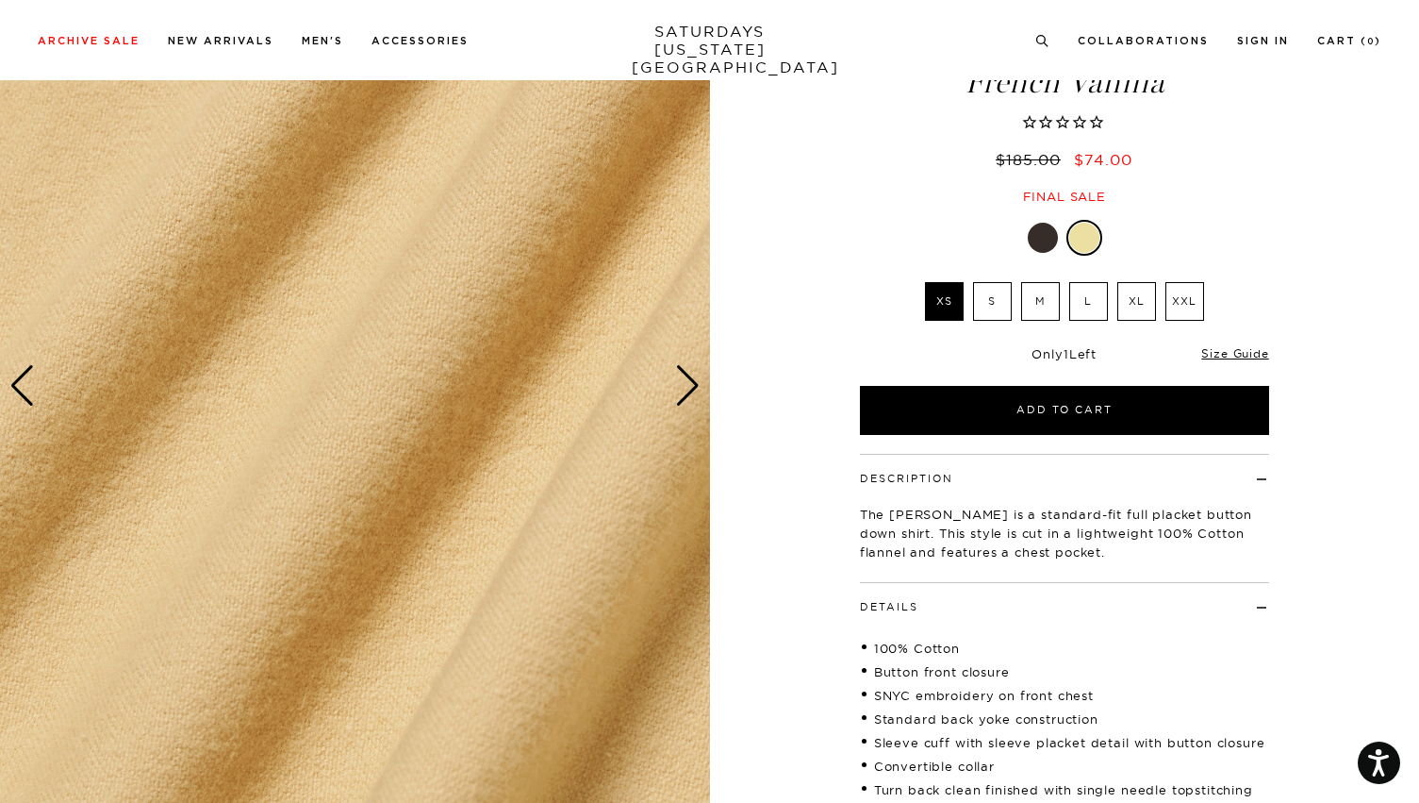
click at [692, 378] on div "Next slide" at bounding box center [687, 385] width 25 height 41
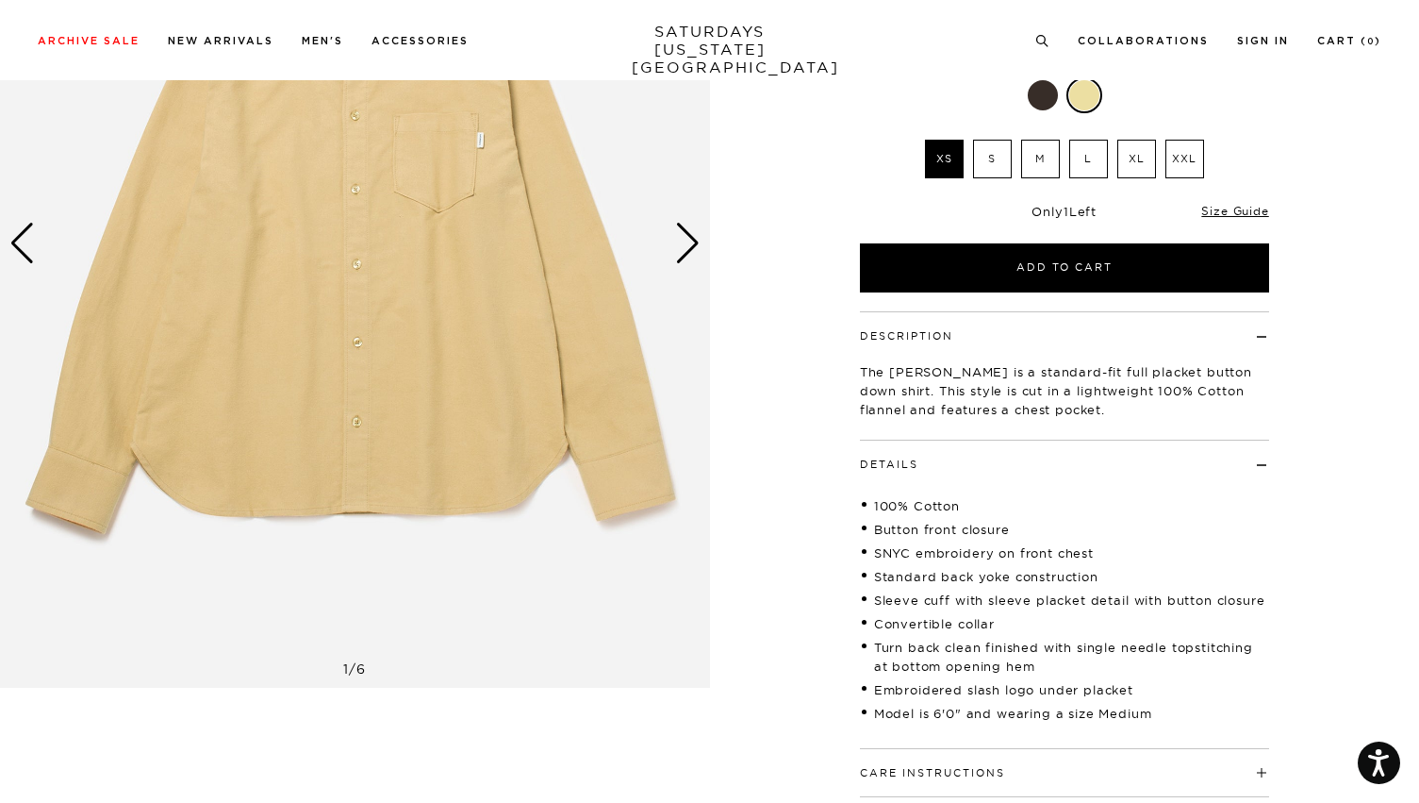
scroll to position [278, 0]
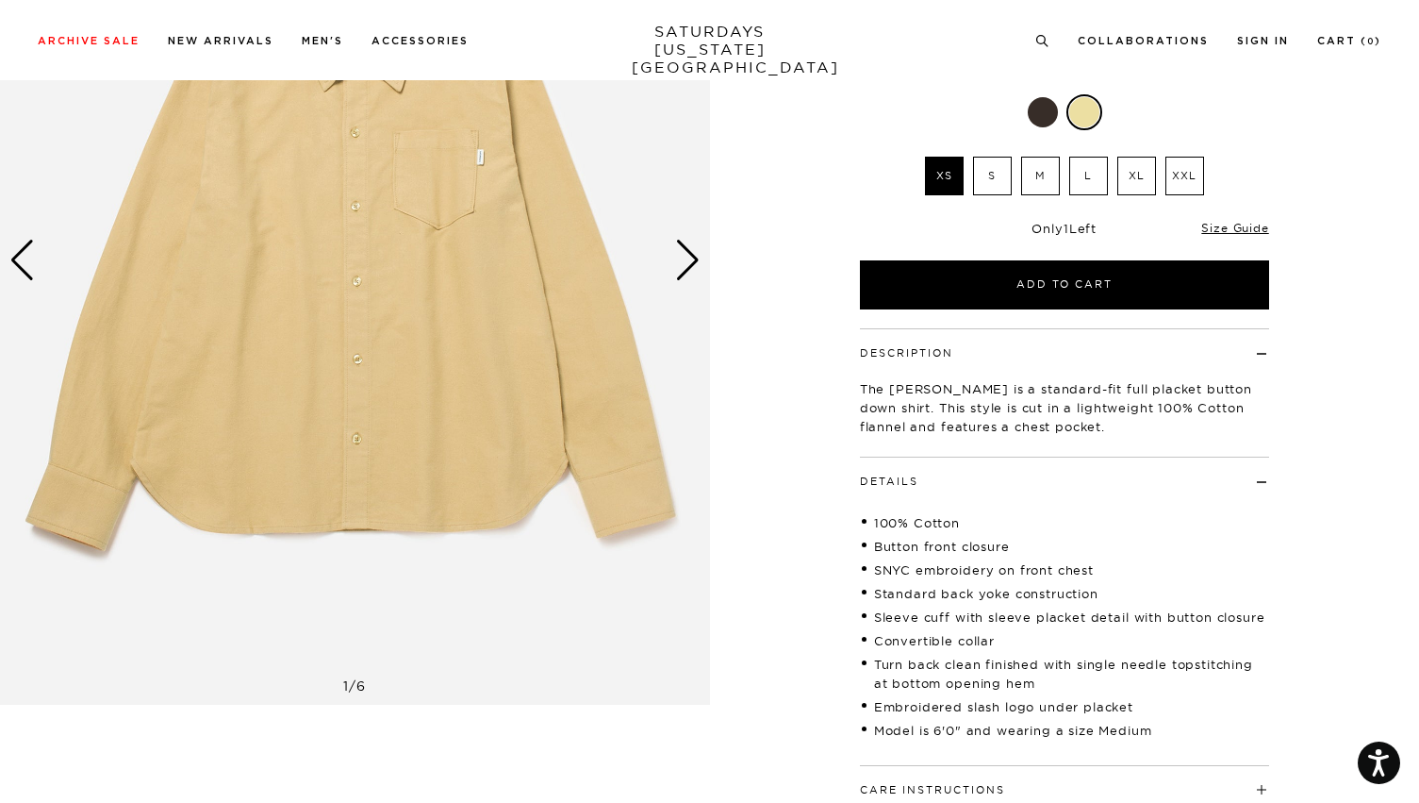
click at [687, 272] on div "Next slide" at bounding box center [687, 260] width 25 height 41
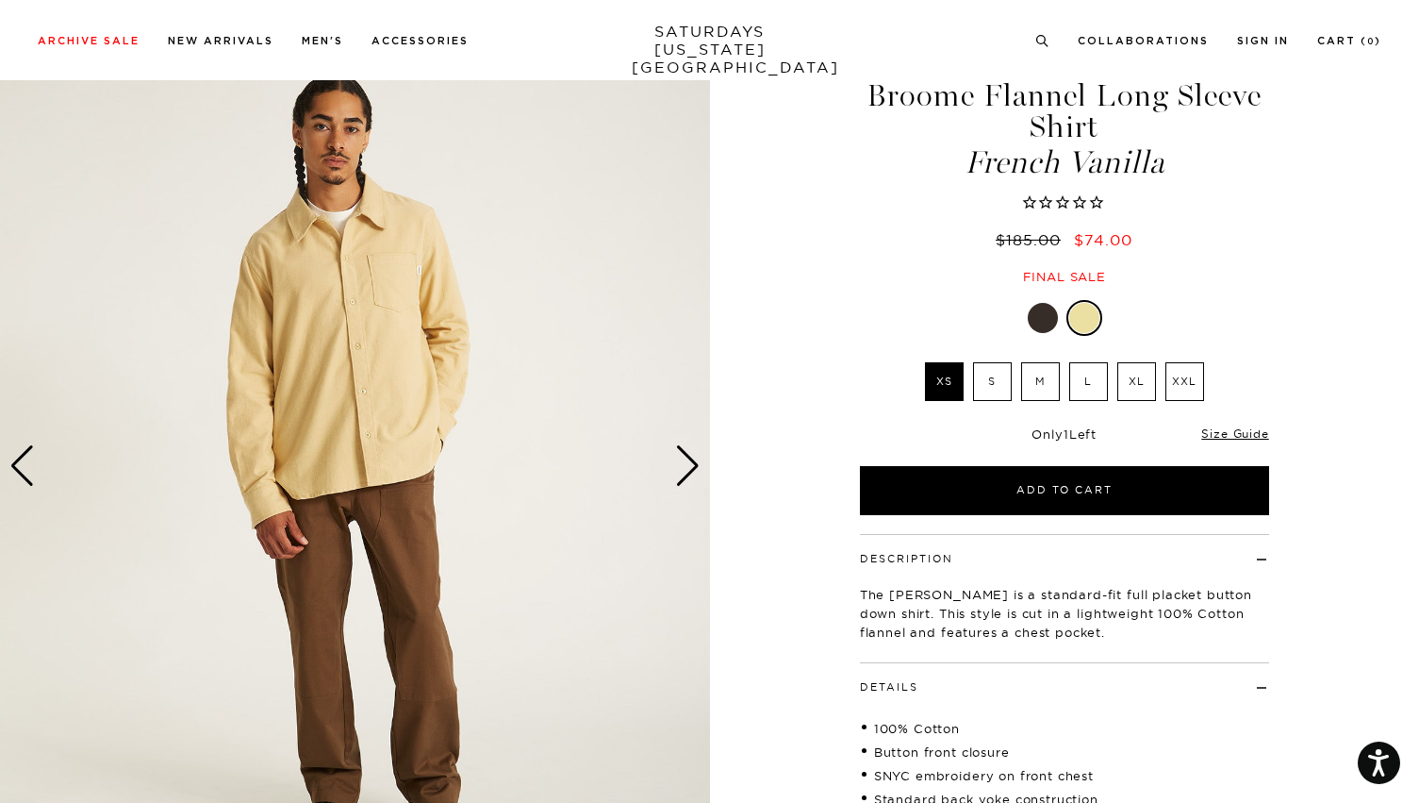
scroll to position [65, 0]
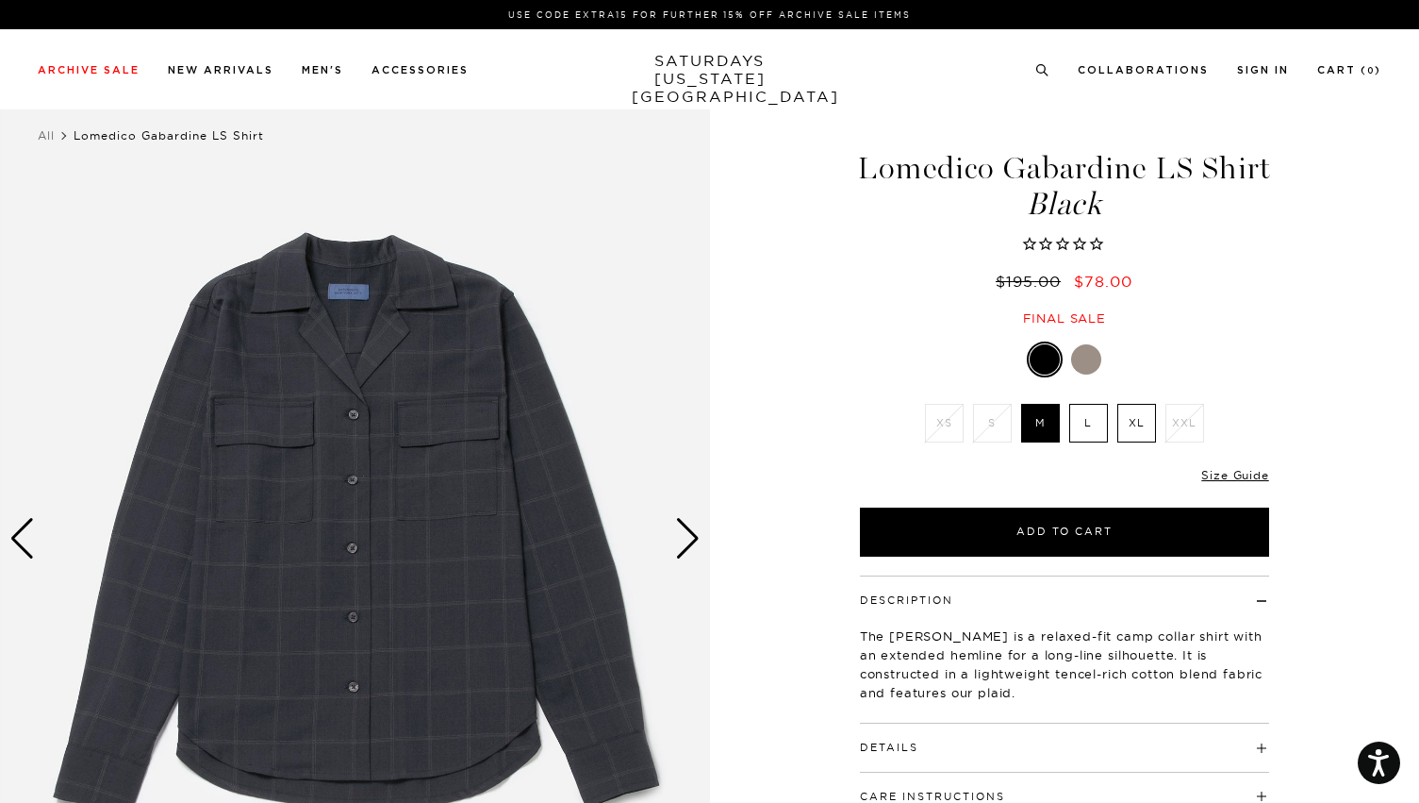
click at [686, 538] on div "Next slide" at bounding box center [687, 538] width 25 height 41
click at [696, 539] on div "Next slide" at bounding box center [687, 538] width 25 height 41
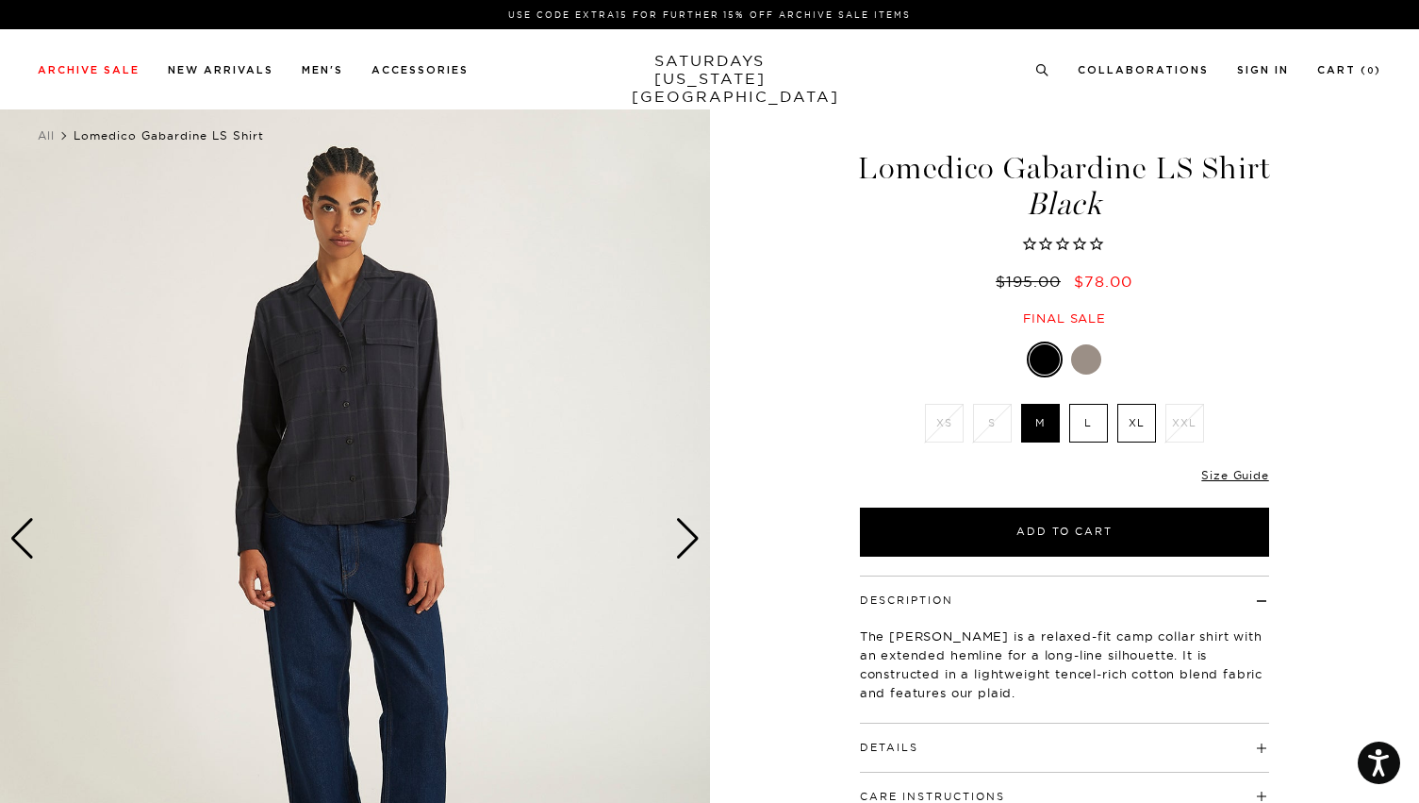
click at [696, 539] on div "Next slide" at bounding box center [687, 538] width 25 height 41
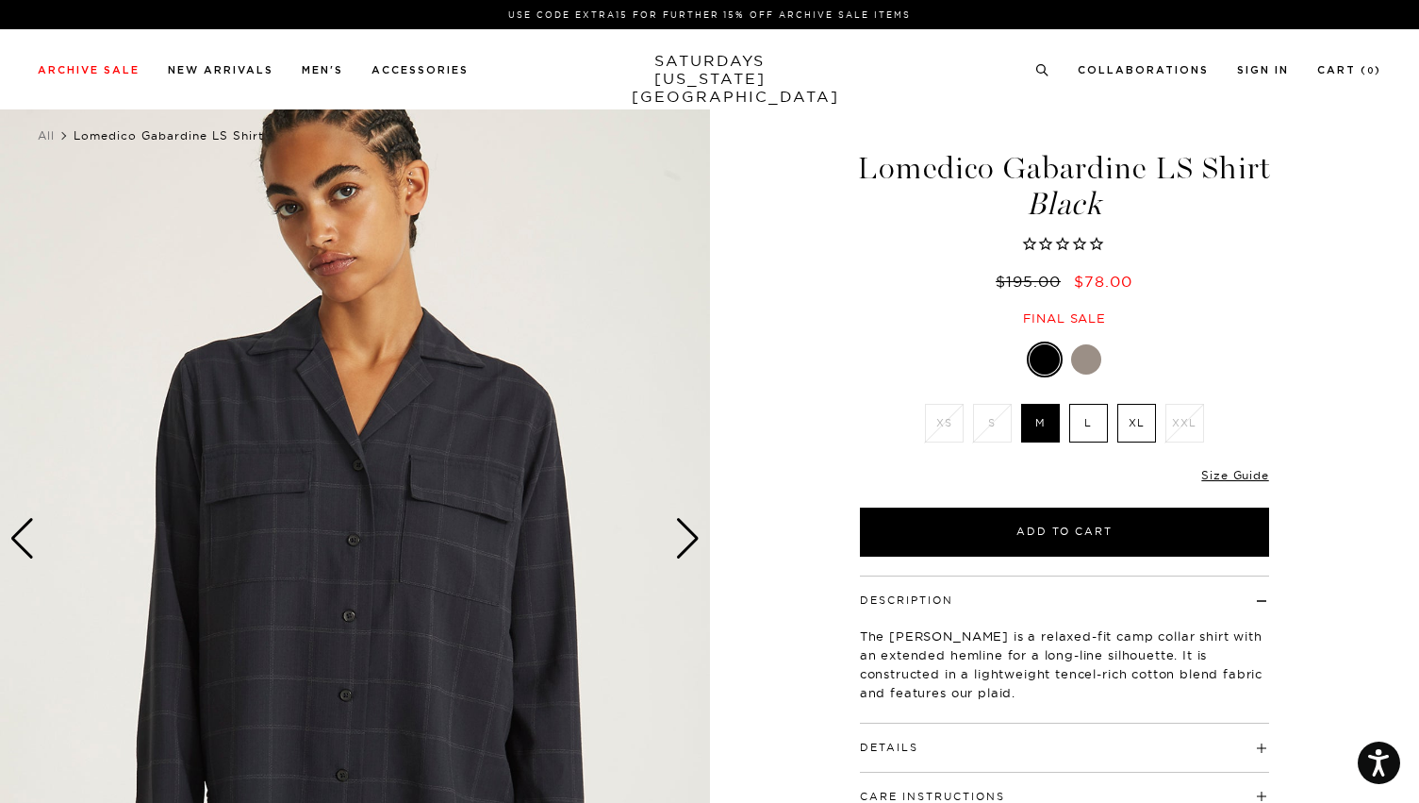
click at [696, 539] on div "Next slide" at bounding box center [687, 538] width 25 height 41
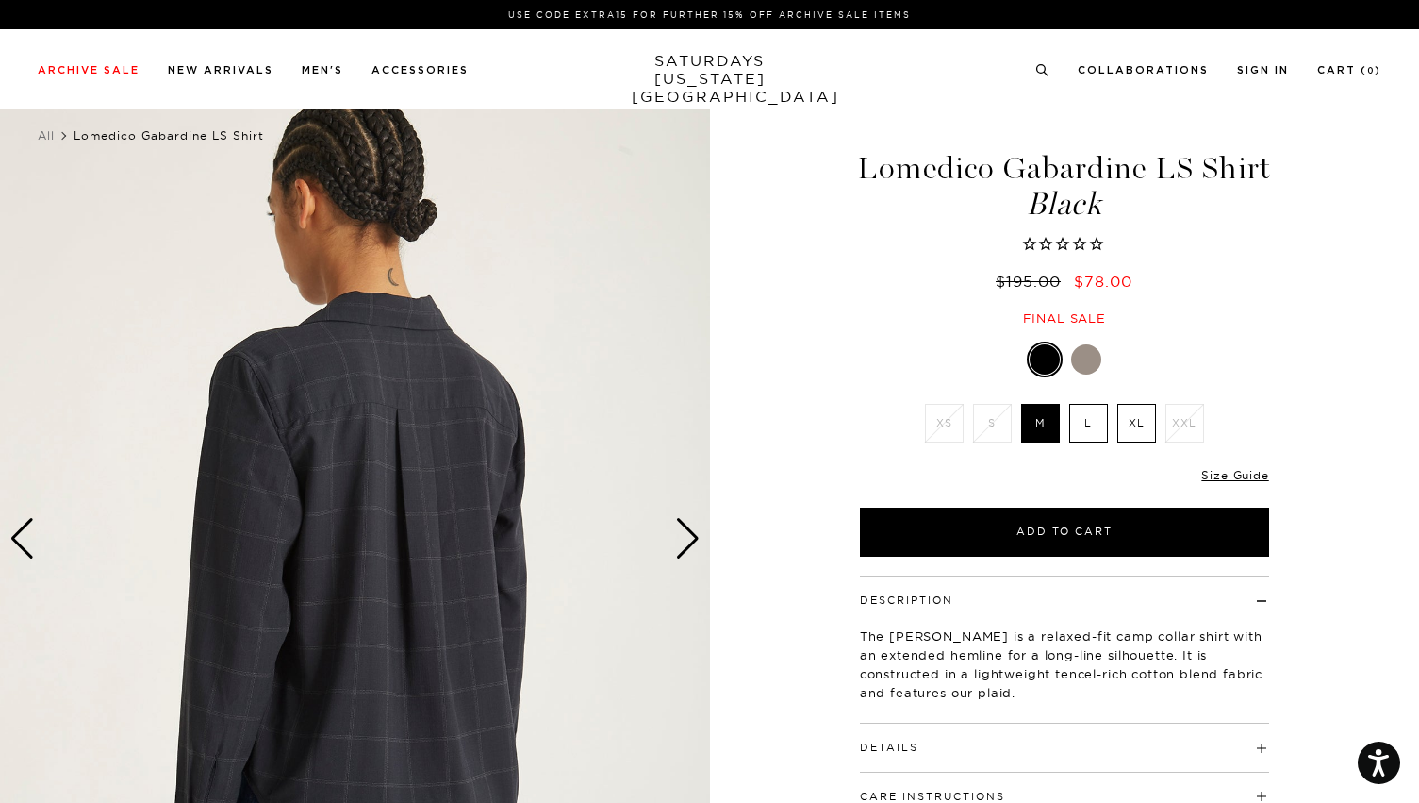
click at [696, 539] on div "Next slide" at bounding box center [687, 538] width 25 height 41
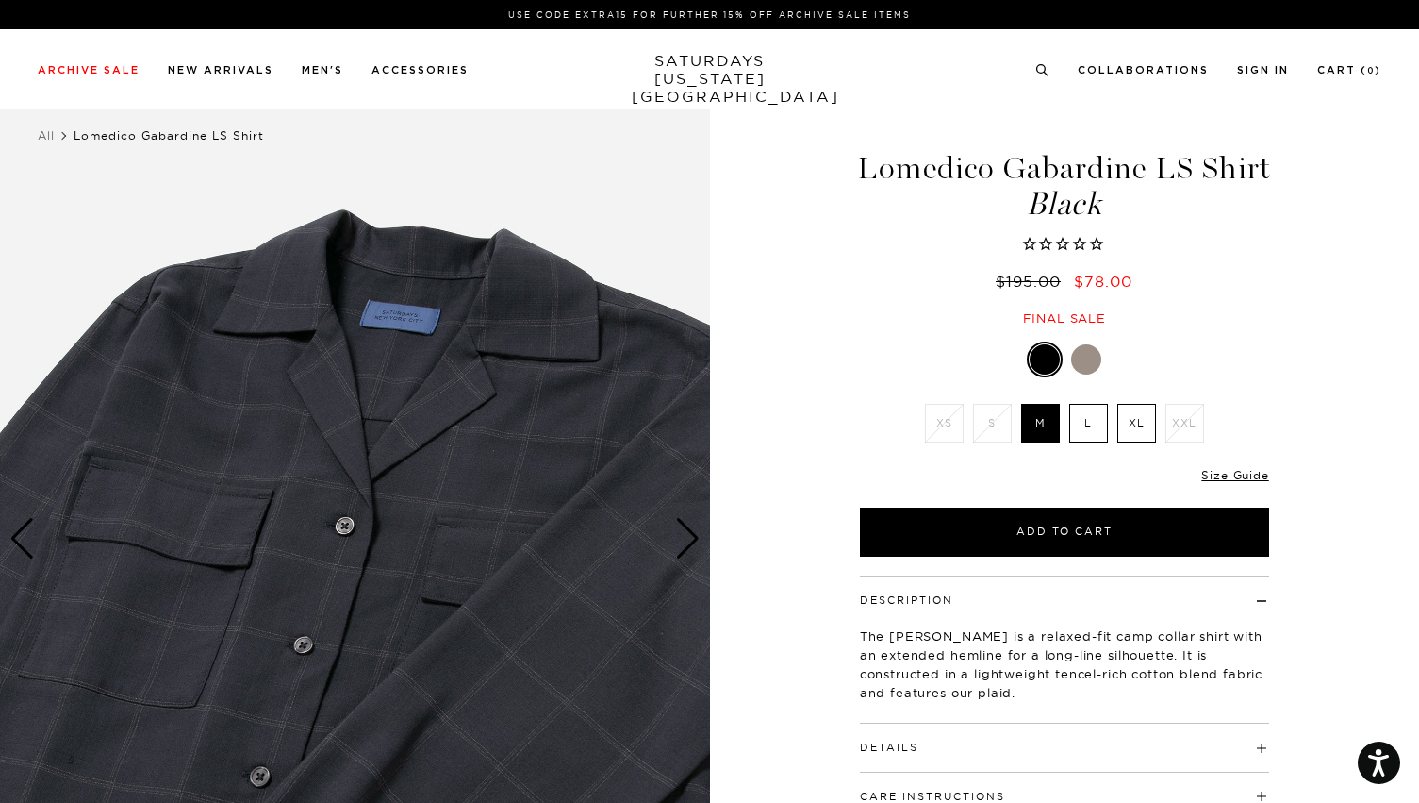
click at [696, 539] on div "Next slide" at bounding box center [687, 538] width 25 height 41
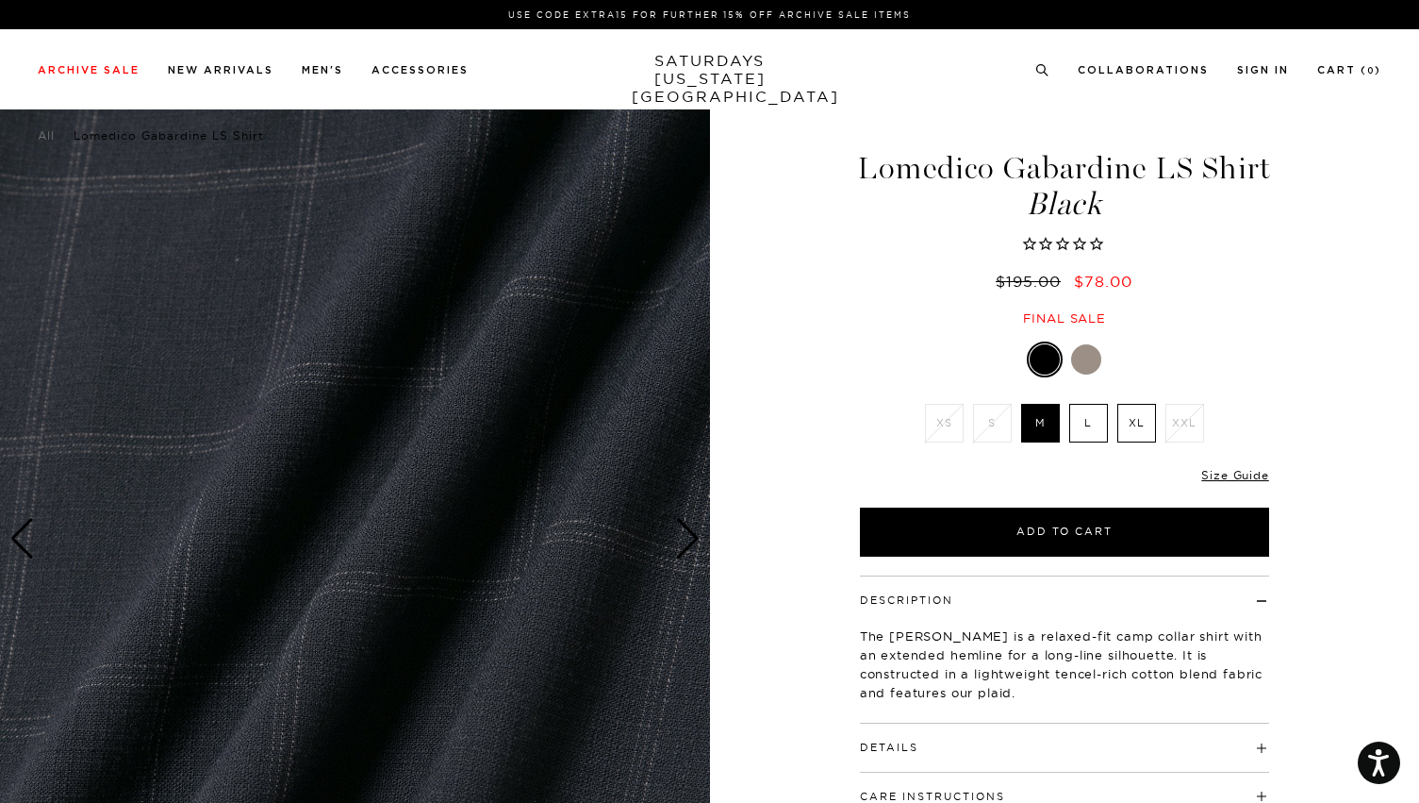
click at [696, 539] on div "Next slide" at bounding box center [687, 538] width 25 height 41
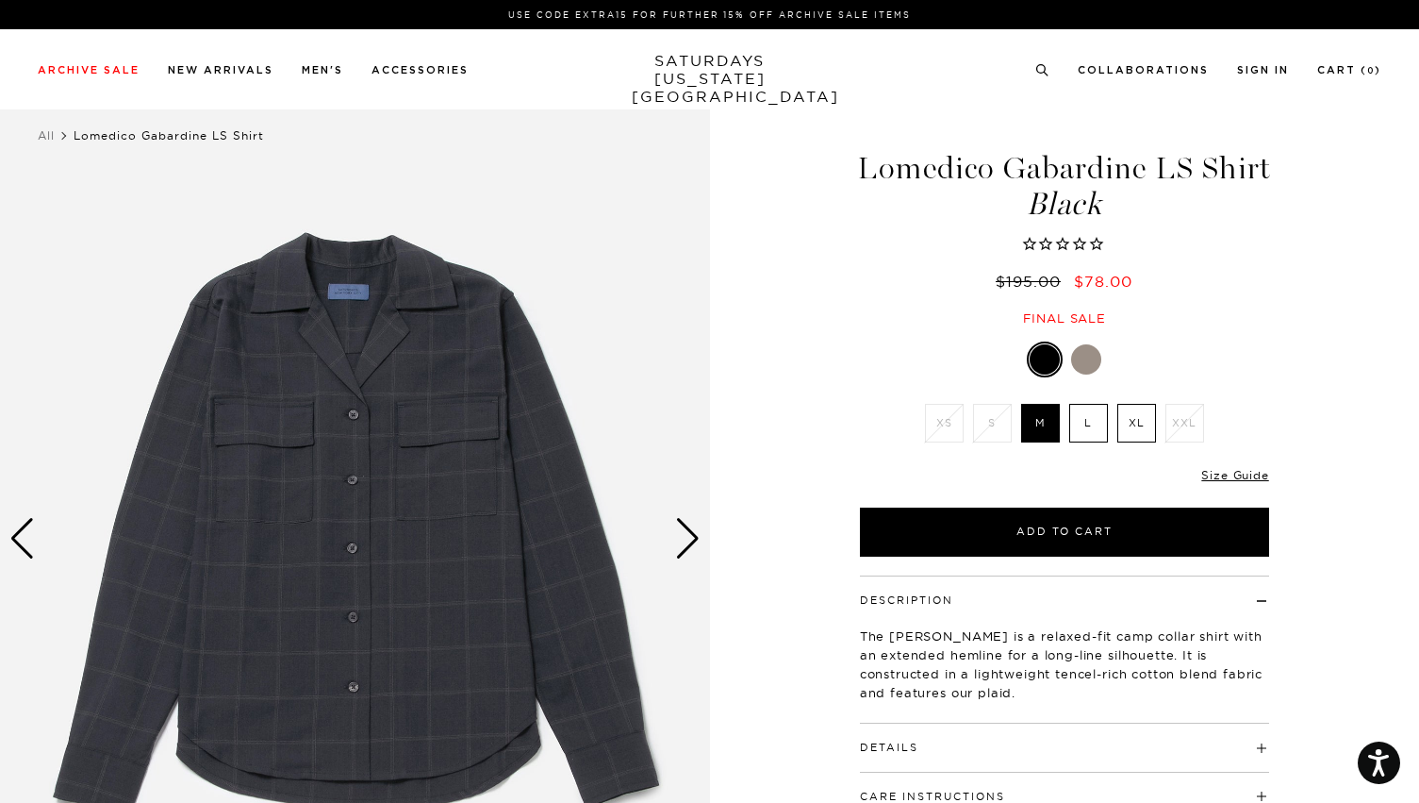
click at [696, 539] on div "Next slide" at bounding box center [687, 538] width 25 height 41
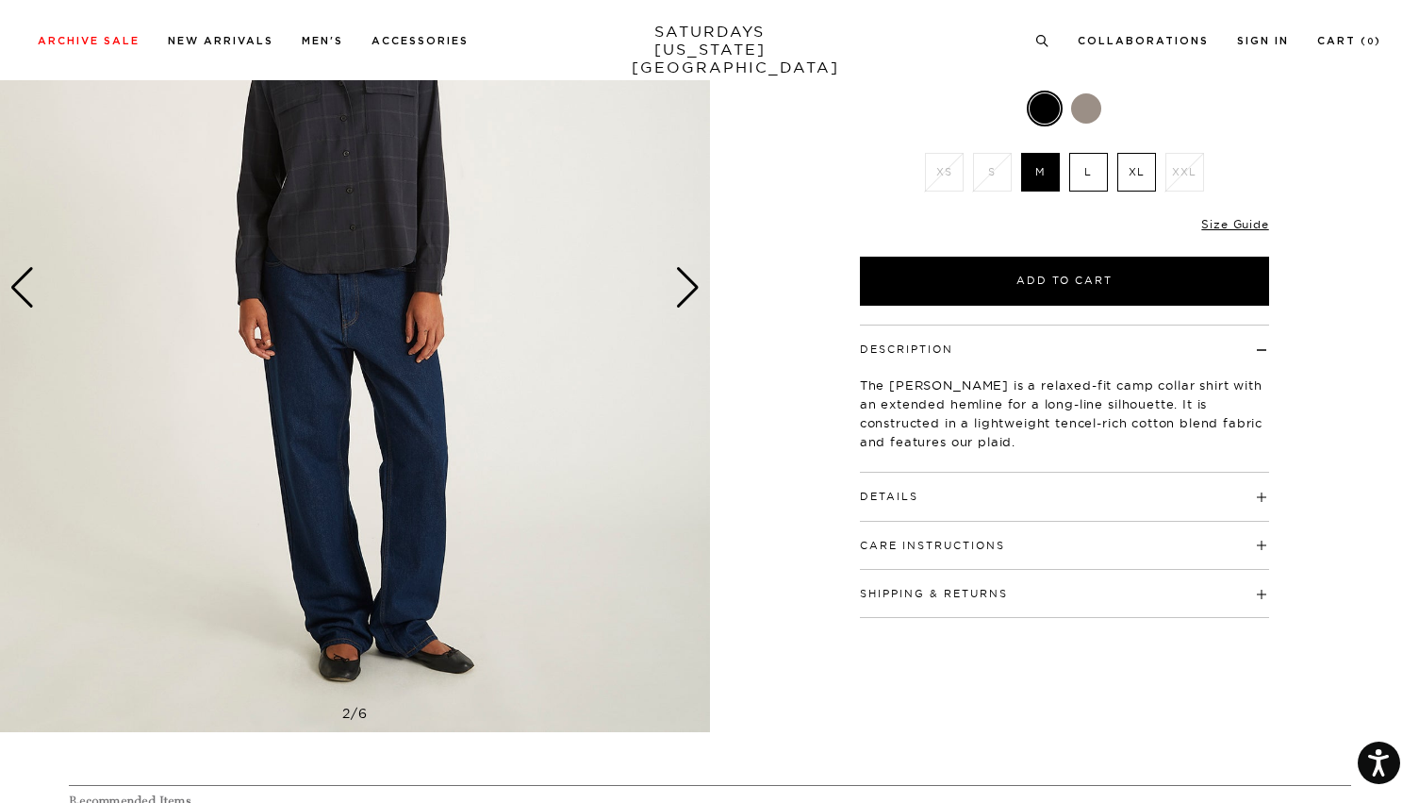
scroll to position [254, 0]
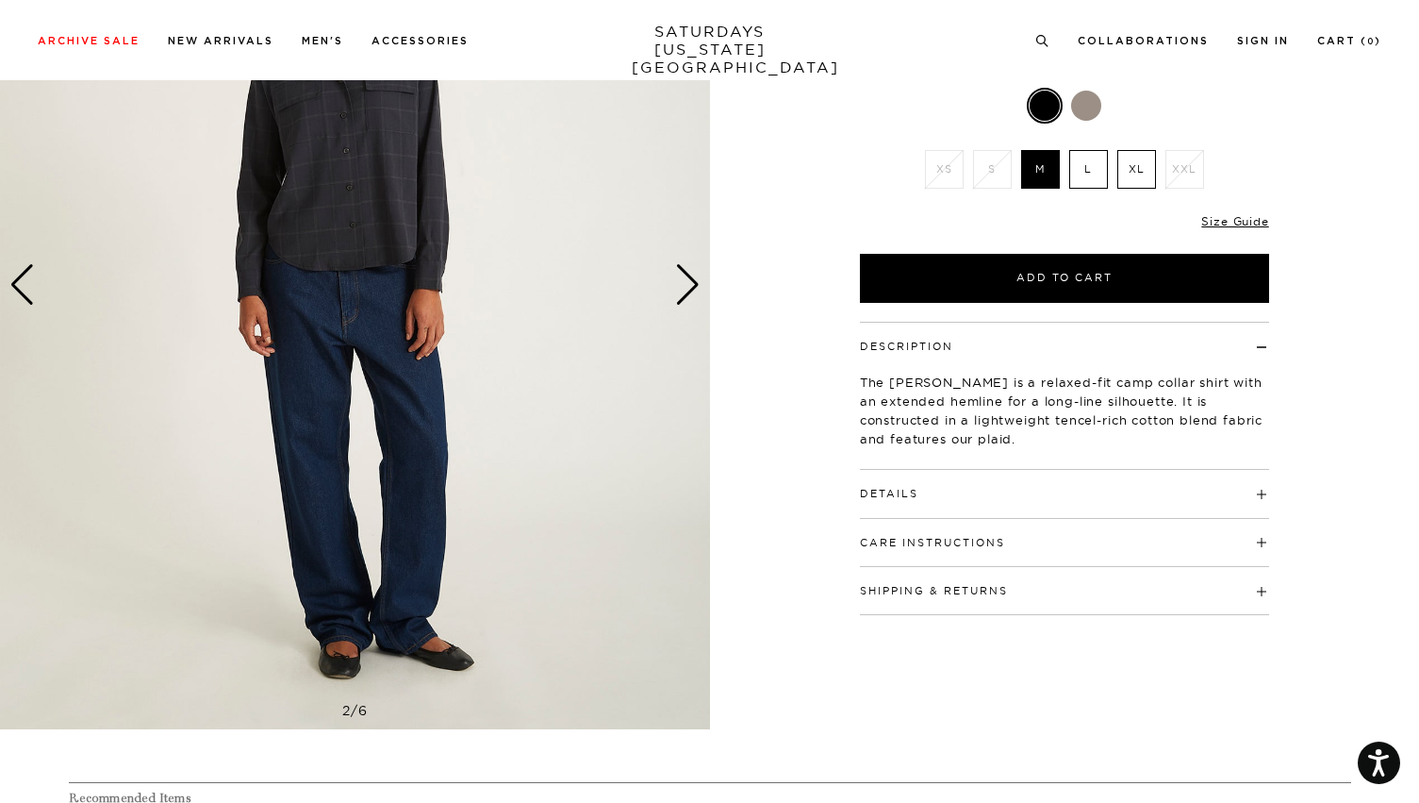
click at [969, 485] on h4 "Details" at bounding box center [1064, 485] width 409 height 31
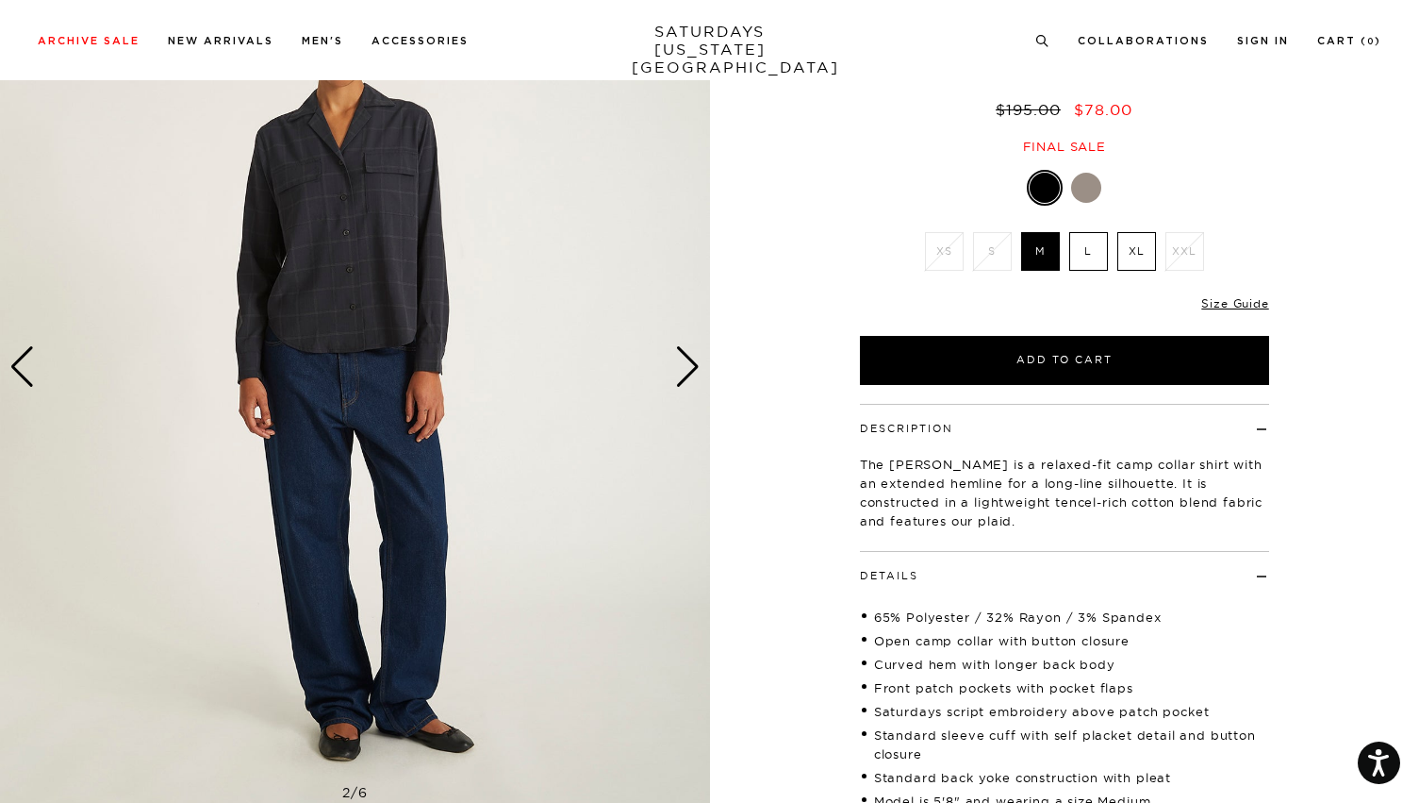
scroll to position [141, 0]
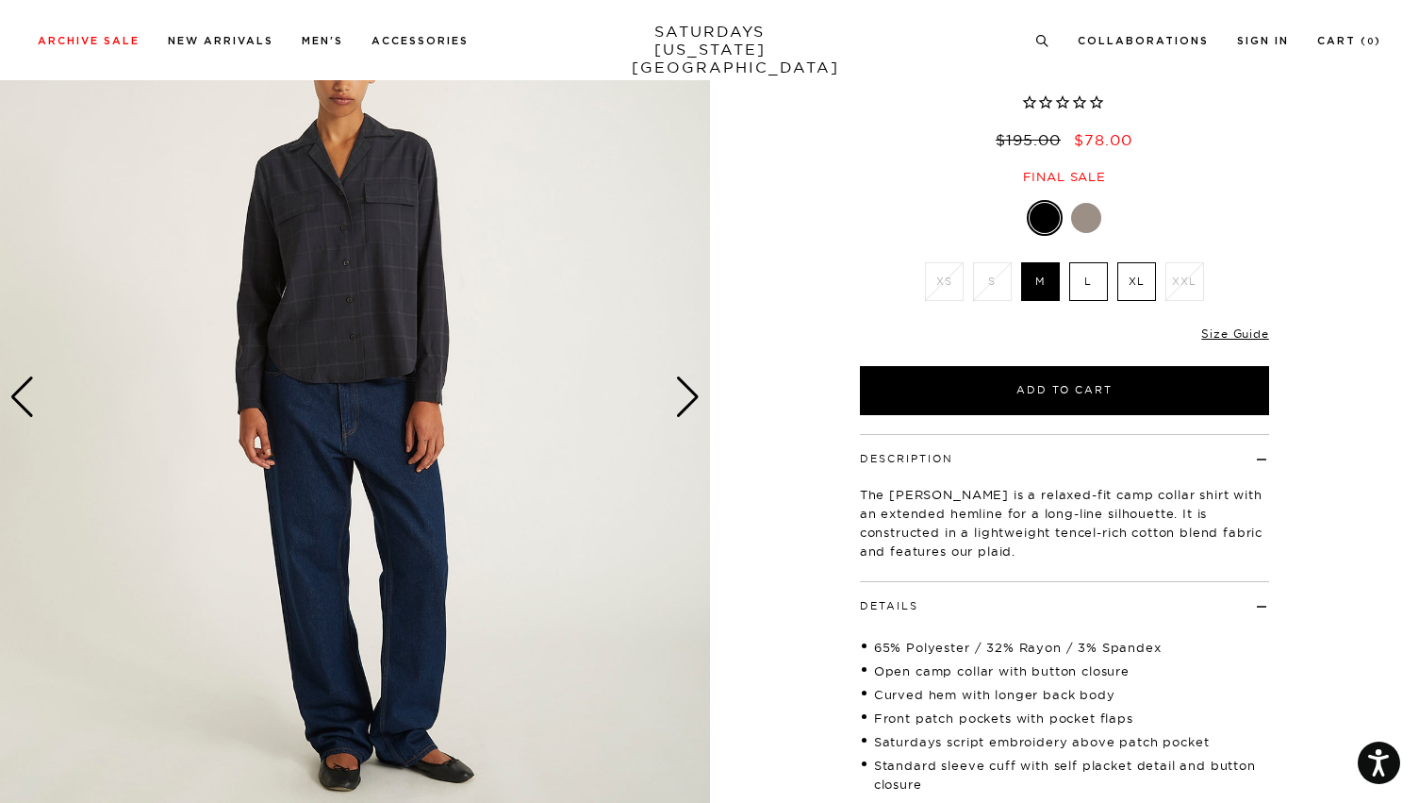
click at [682, 403] on div "Next slide" at bounding box center [687, 396] width 25 height 41
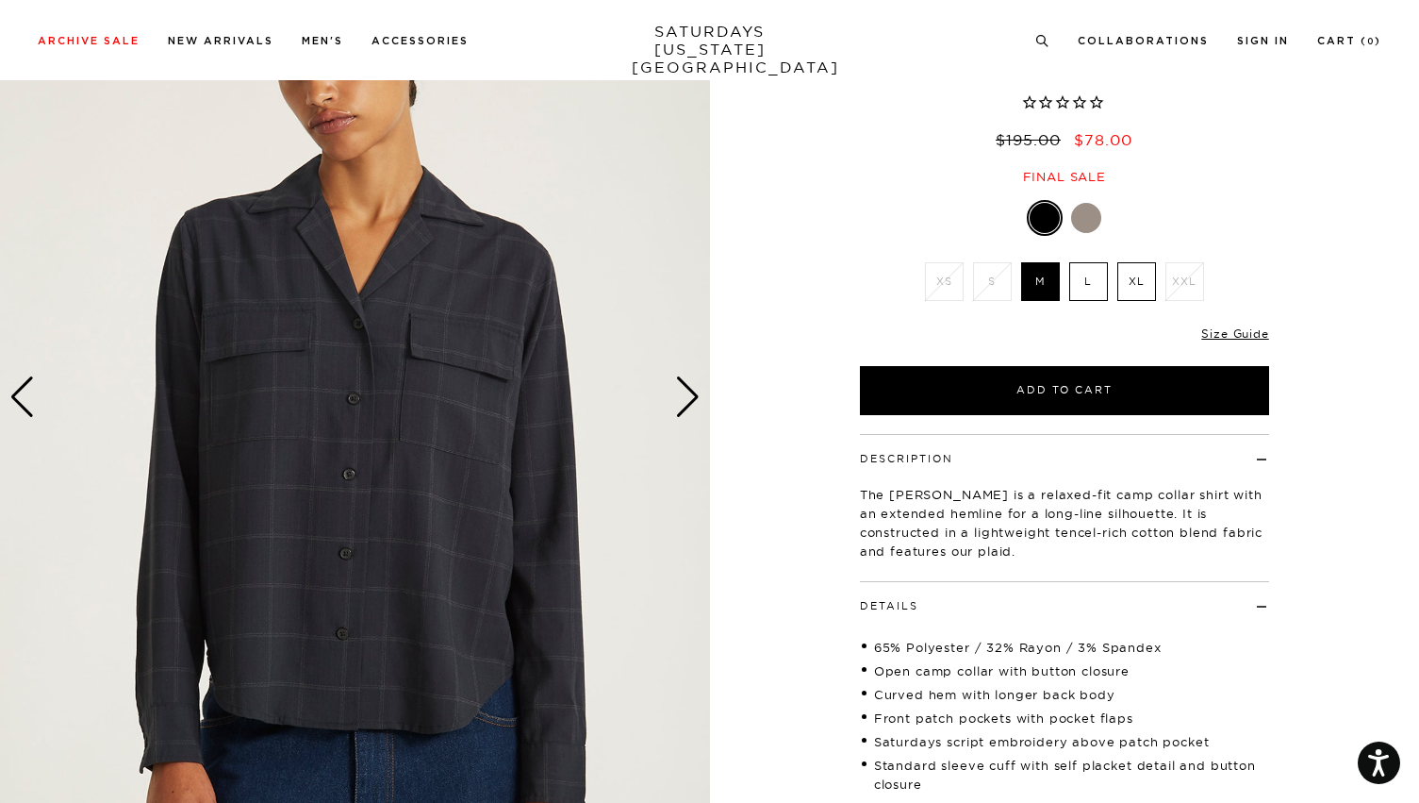
click at [1065, 284] on li "L" at bounding box center [1089, 281] width 48 height 39
click at [1075, 284] on label "L" at bounding box center [1088, 281] width 39 height 39
click at [0, 0] on input "L" at bounding box center [0, 0] width 0 height 0
click at [696, 406] on div "Next slide" at bounding box center [687, 396] width 25 height 41
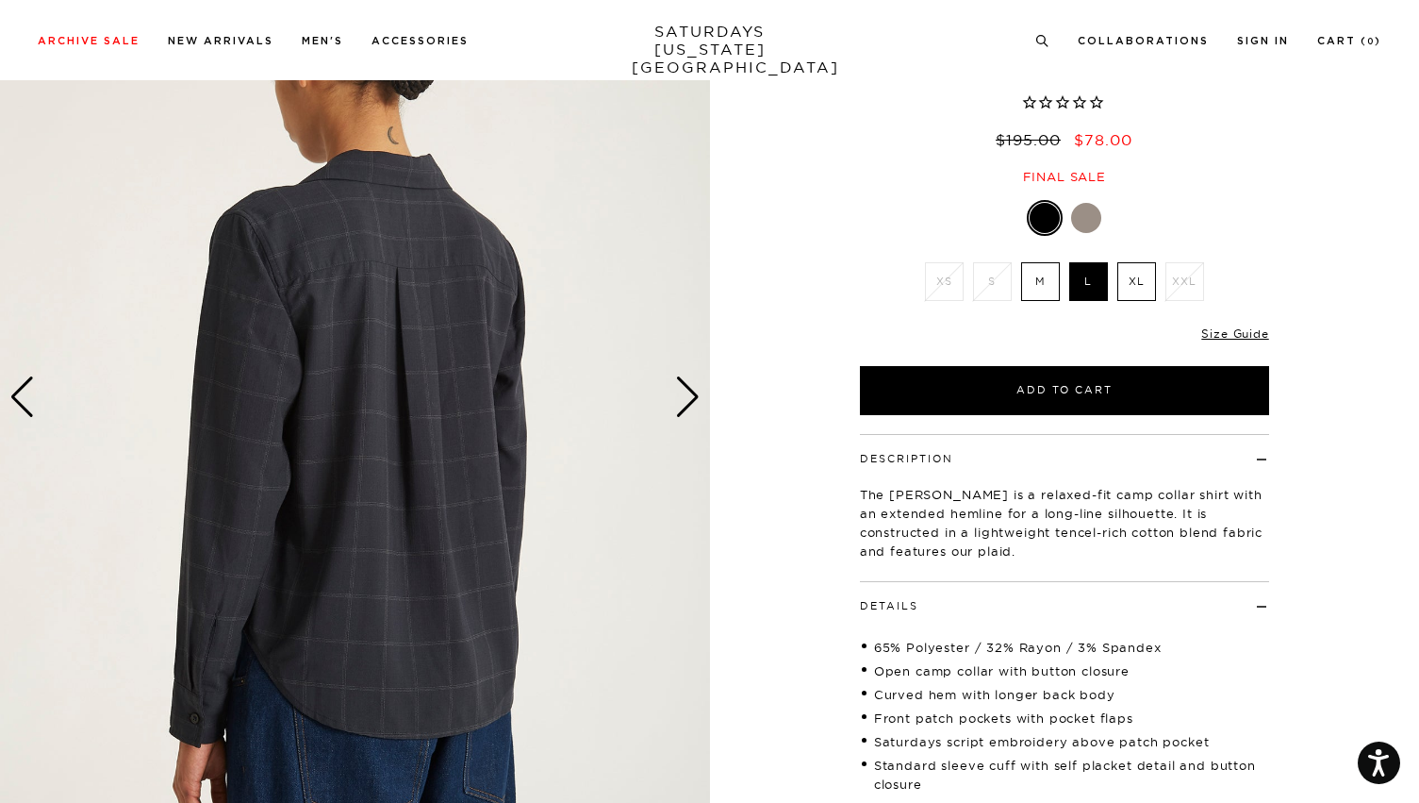
click at [696, 406] on div "Next slide" at bounding box center [687, 396] width 25 height 41
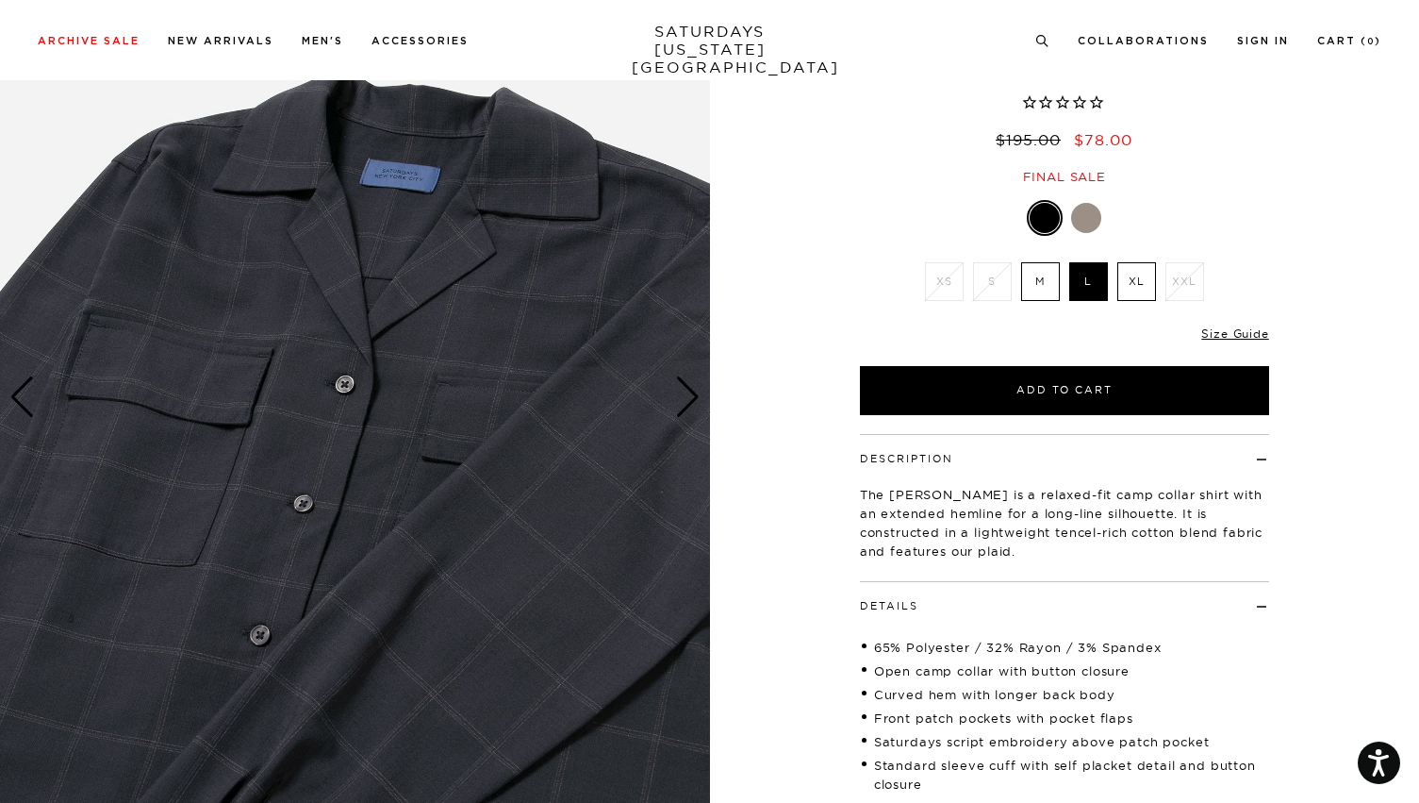
click at [696, 406] on div "Next slide" at bounding box center [687, 396] width 25 height 41
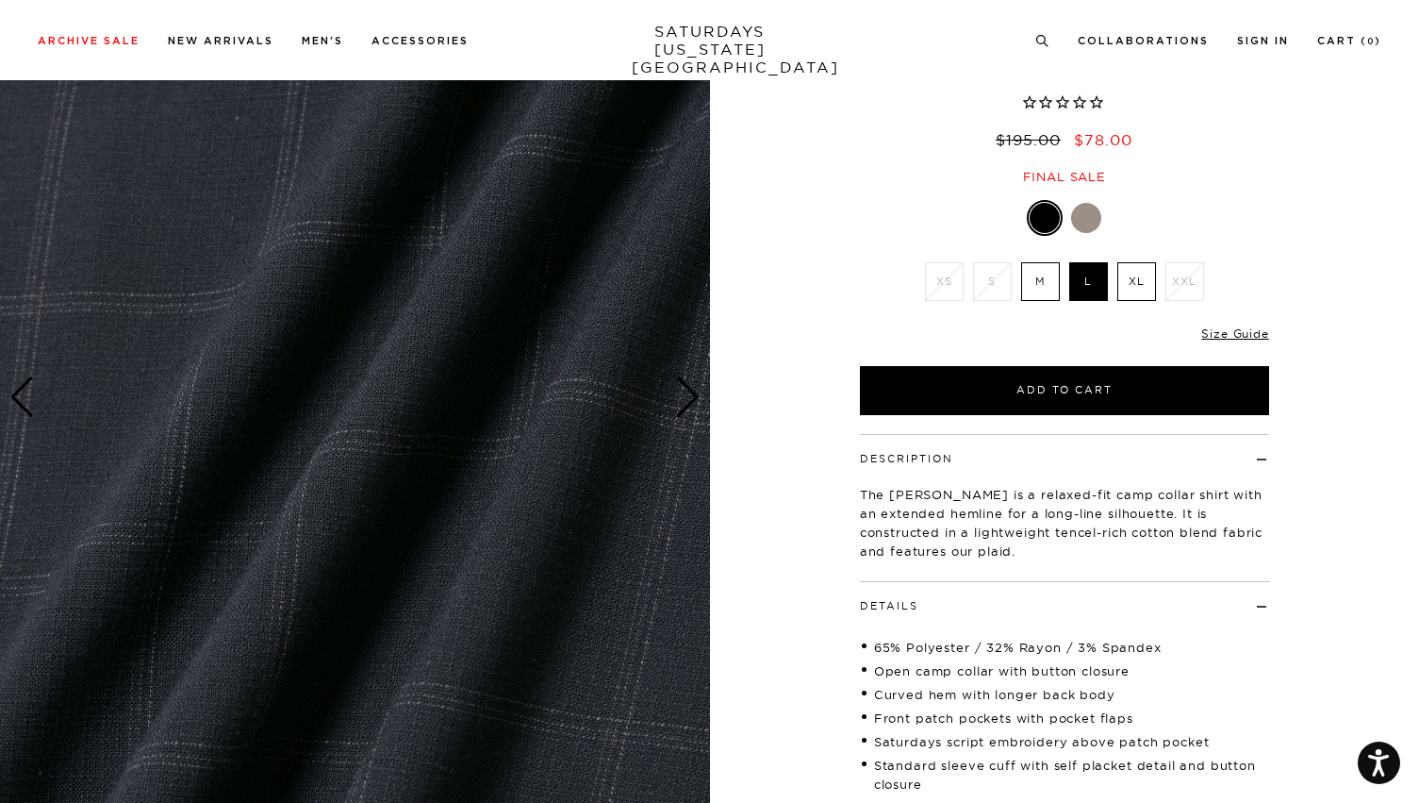
click at [696, 406] on div "Next slide" at bounding box center [687, 396] width 25 height 41
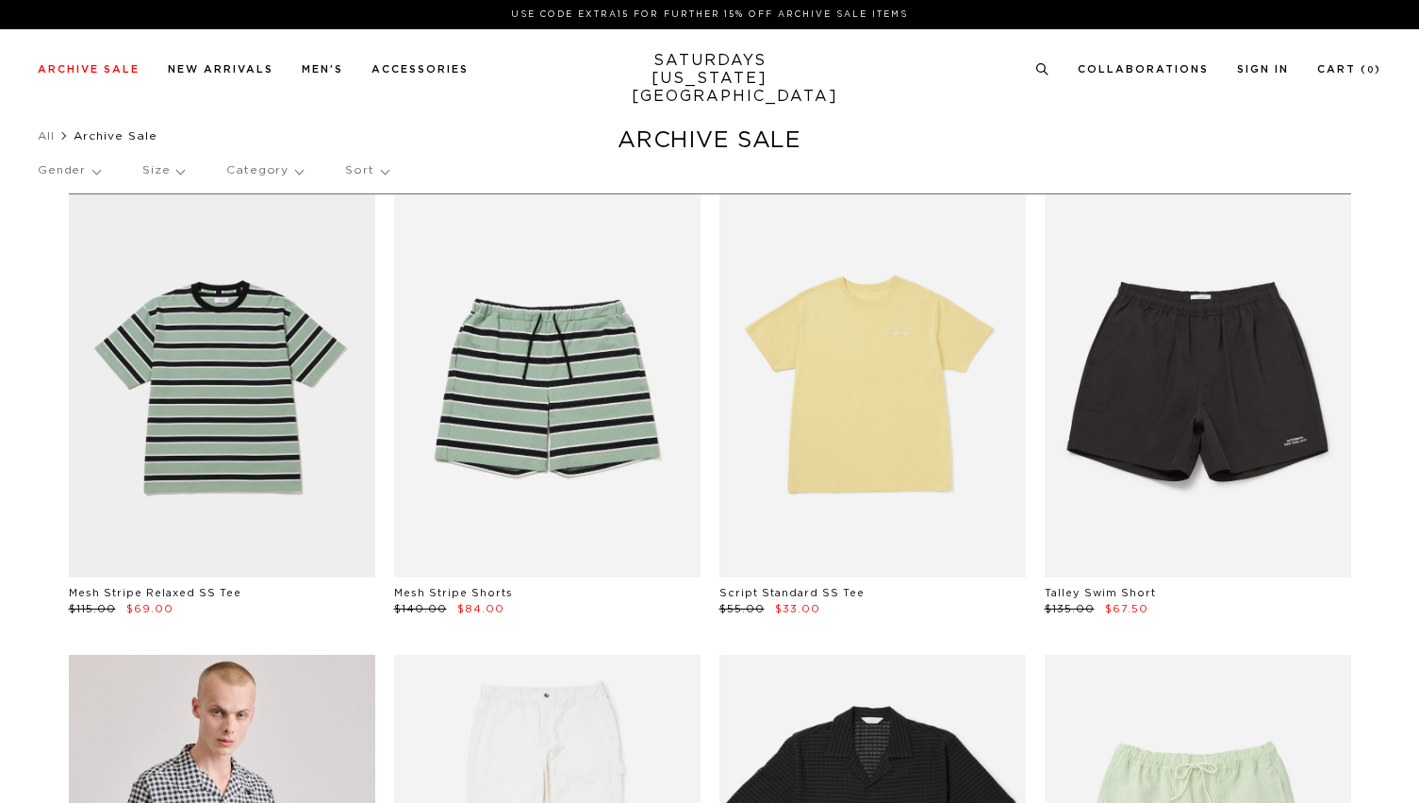
click at [158, 174] on p "Size" at bounding box center [162, 170] width 41 height 43
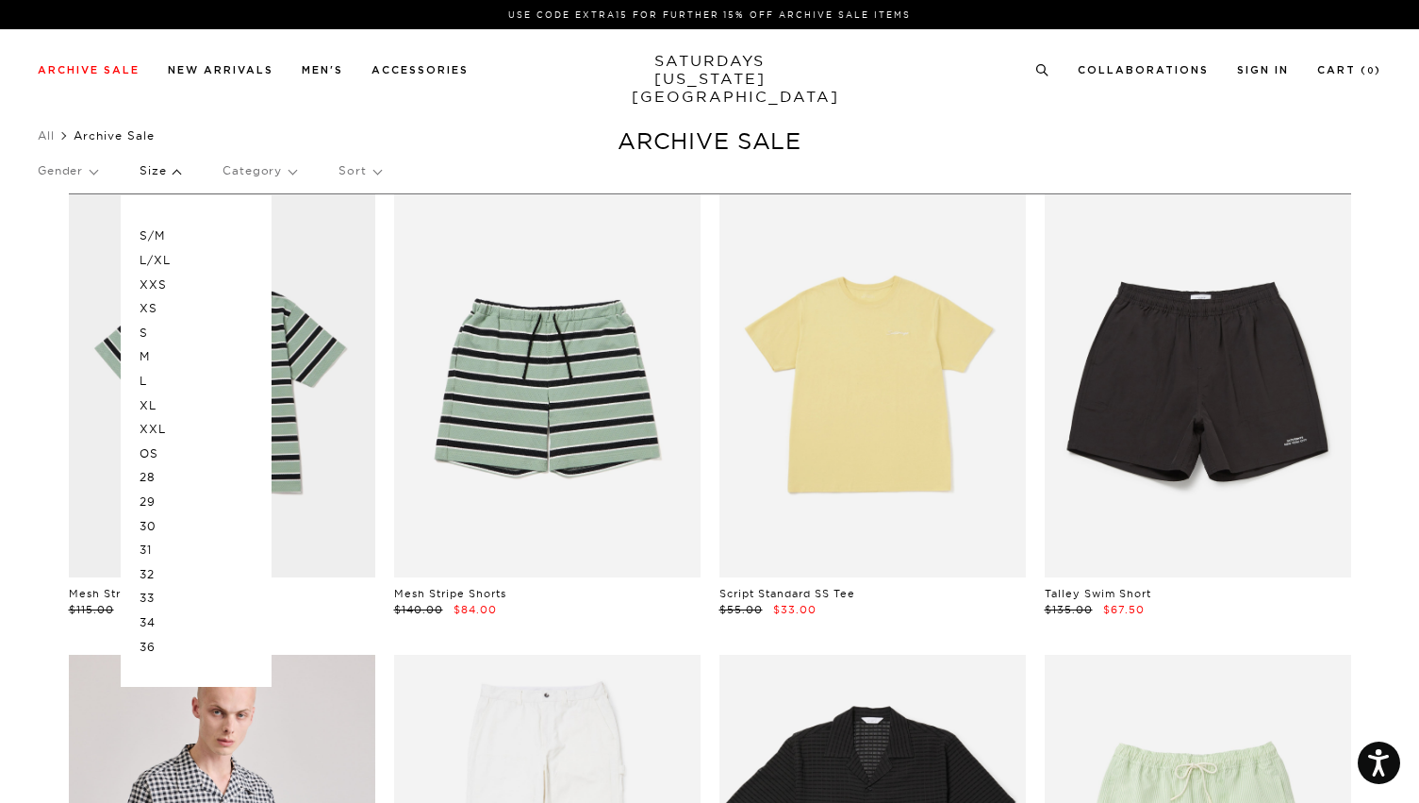
click at [142, 333] on p "S" at bounding box center [196, 333] width 113 height 25
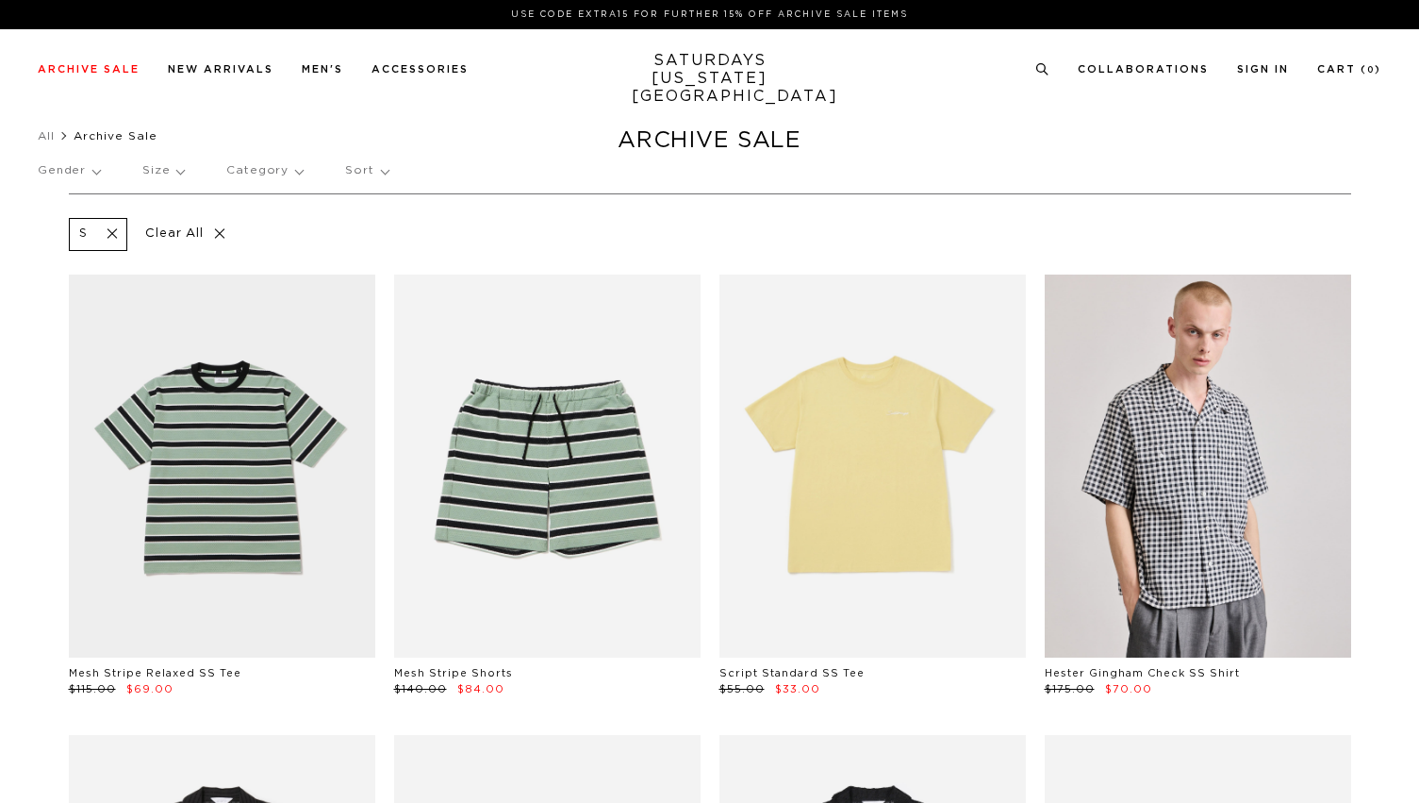
click at [76, 176] on p "Gender" at bounding box center [69, 170] width 62 height 43
click at [57, 237] on p "Mens" at bounding box center [94, 236] width 113 height 25
click at [83, 174] on p "Gender" at bounding box center [67, 170] width 59 height 43
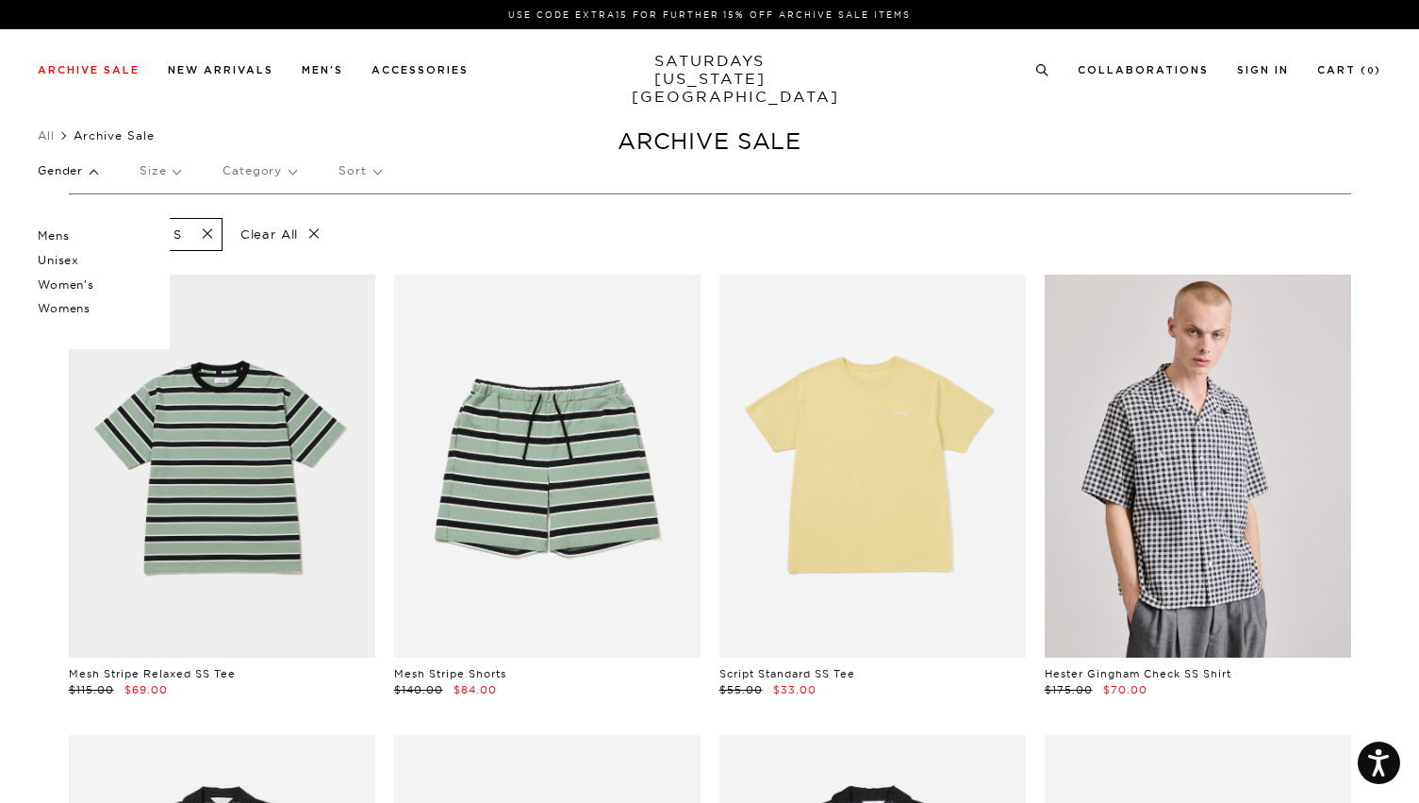
click at [67, 265] on p "Unisex" at bounding box center [94, 260] width 113 height 25
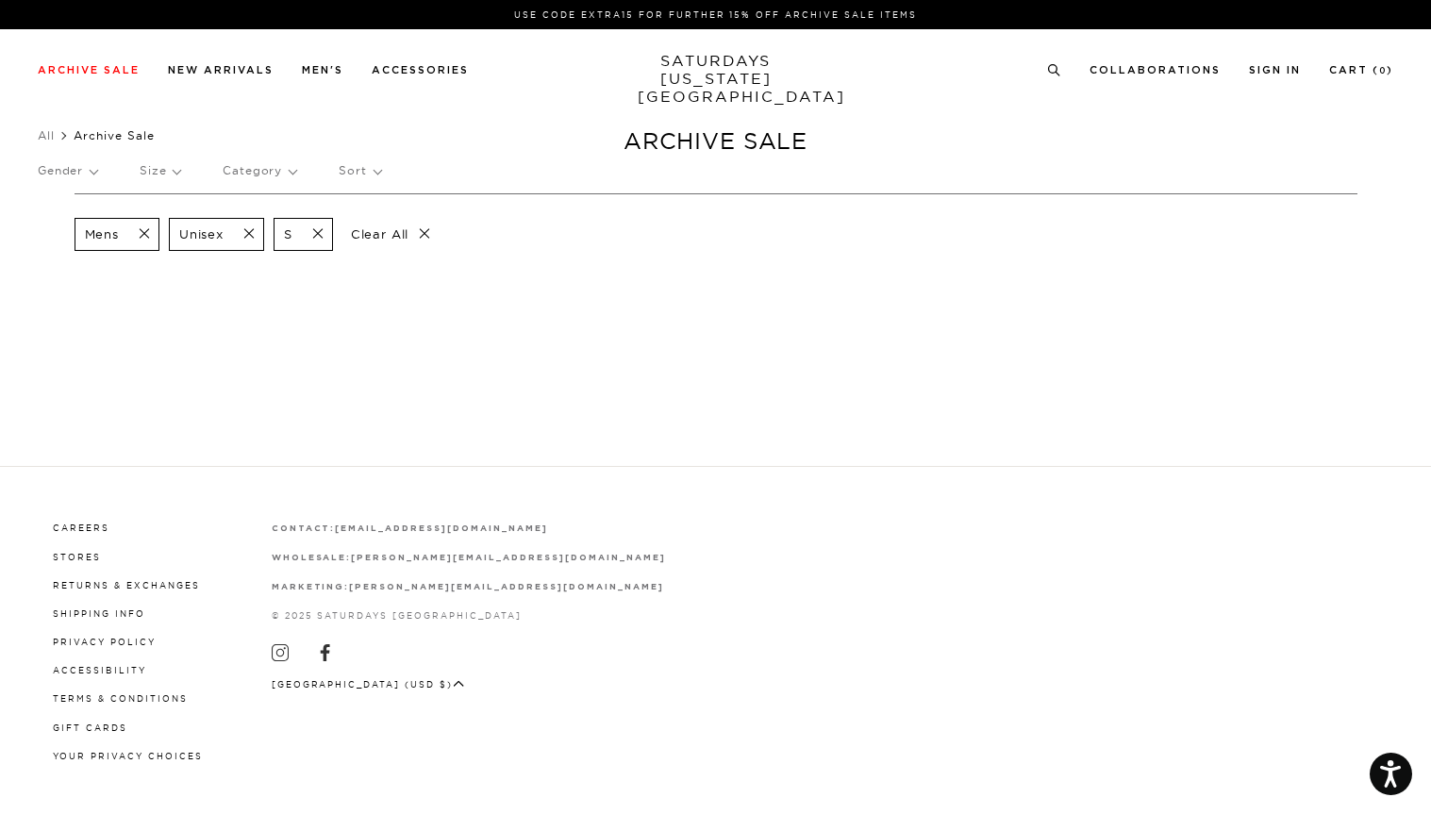
click at [252, 234] on span at bounding box center [244, 234] width 40 height 18
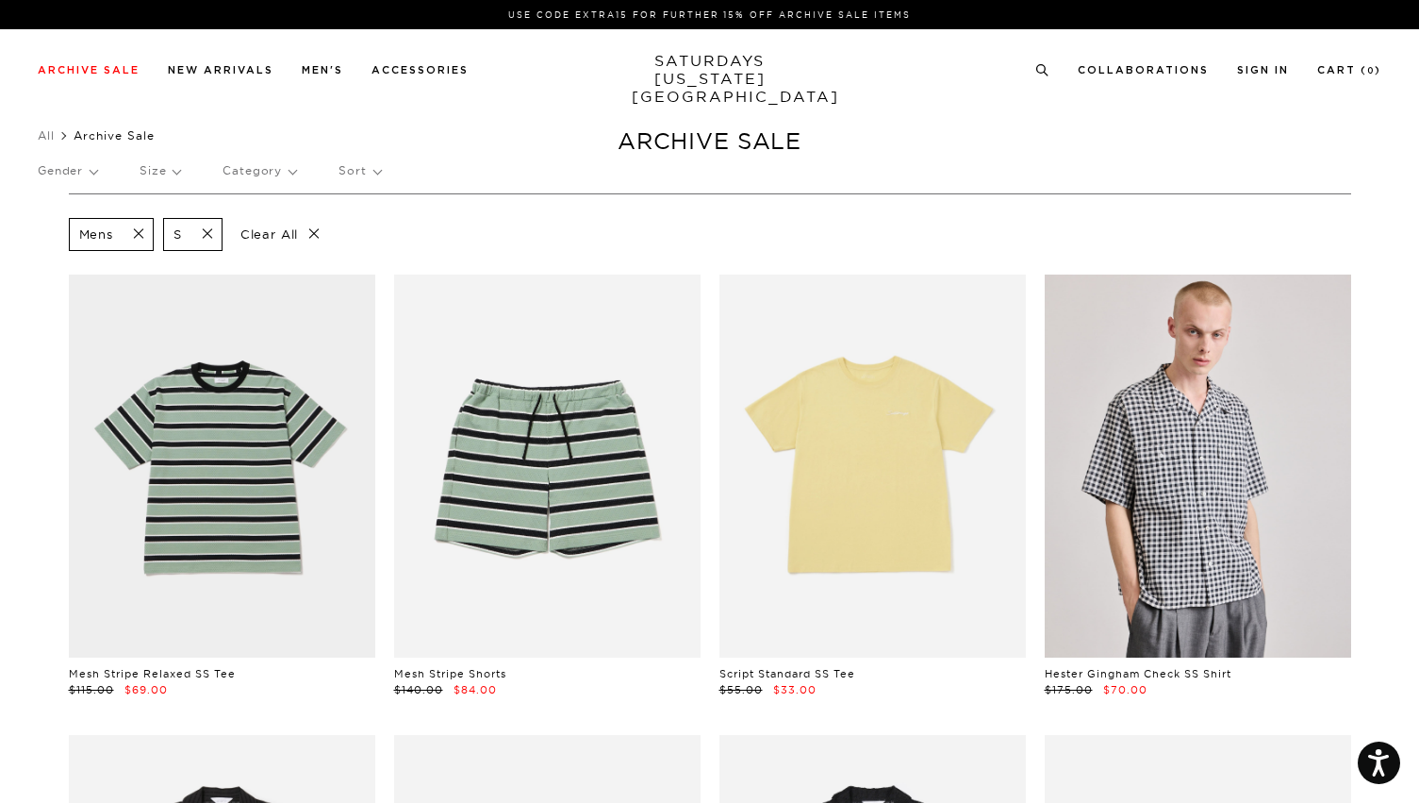
click at [144, 234] on span at bounding box center [133, 234] width 40 height 18
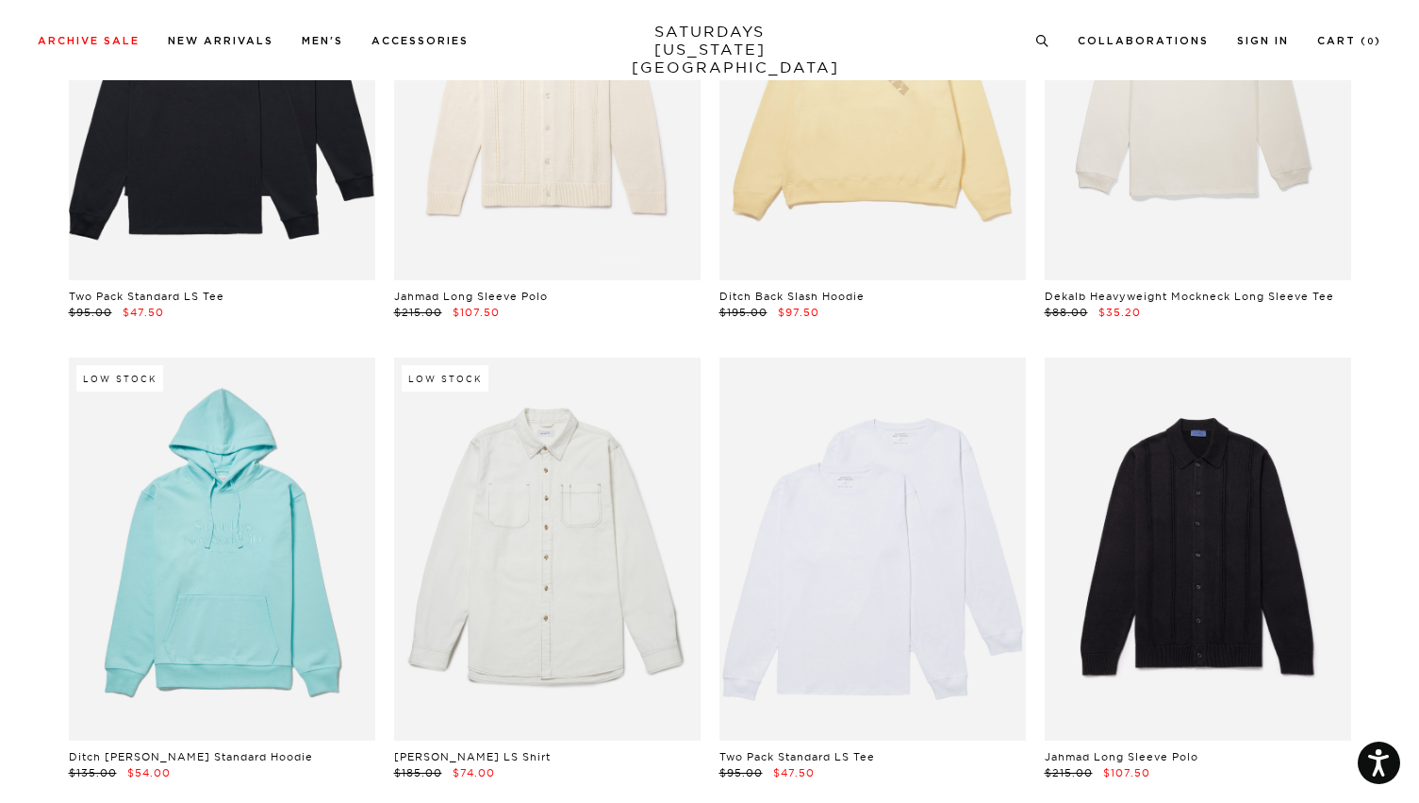
scroll to position [11055, 0]
